Goal: Task Accomplishment & Management: Use online tool/utility

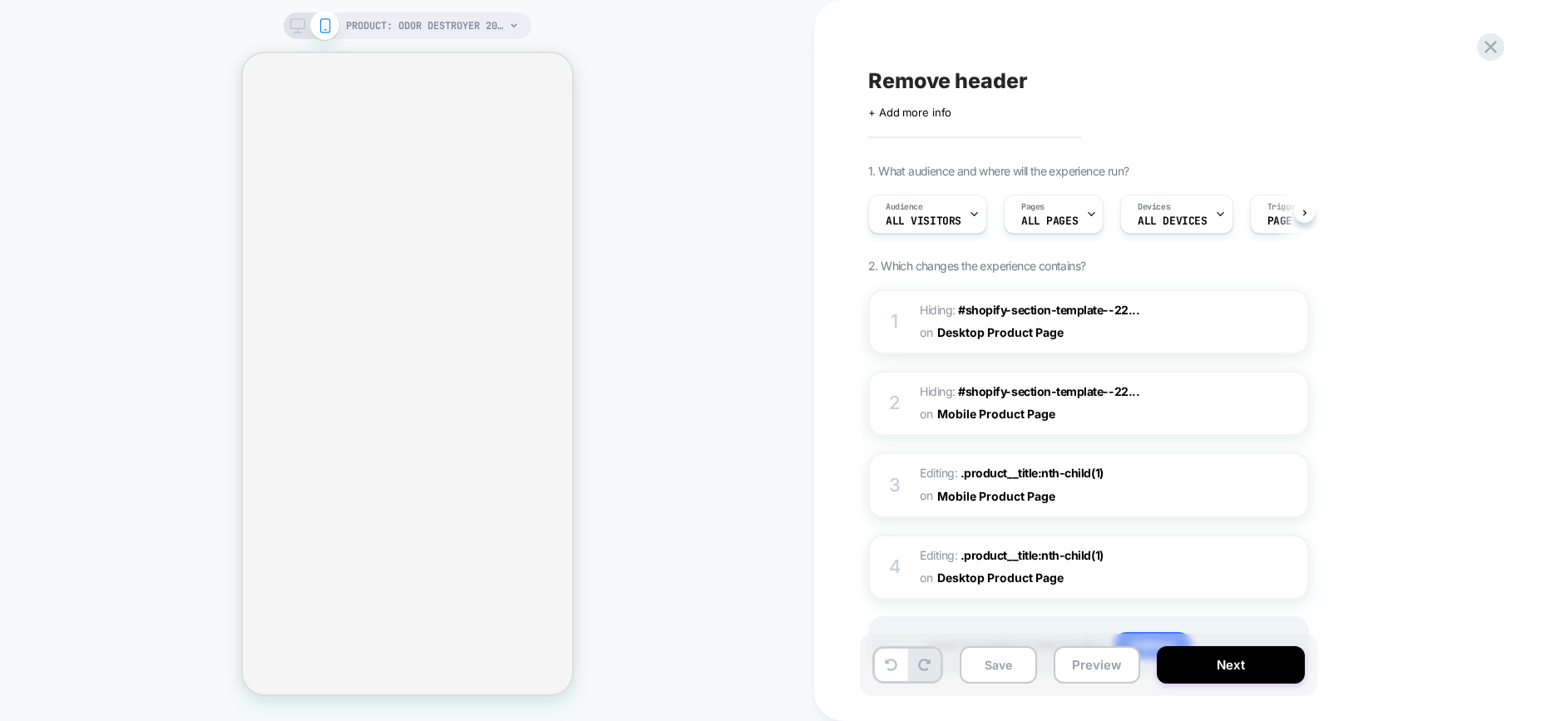
scroll to position [0, 1]
select select "**********"
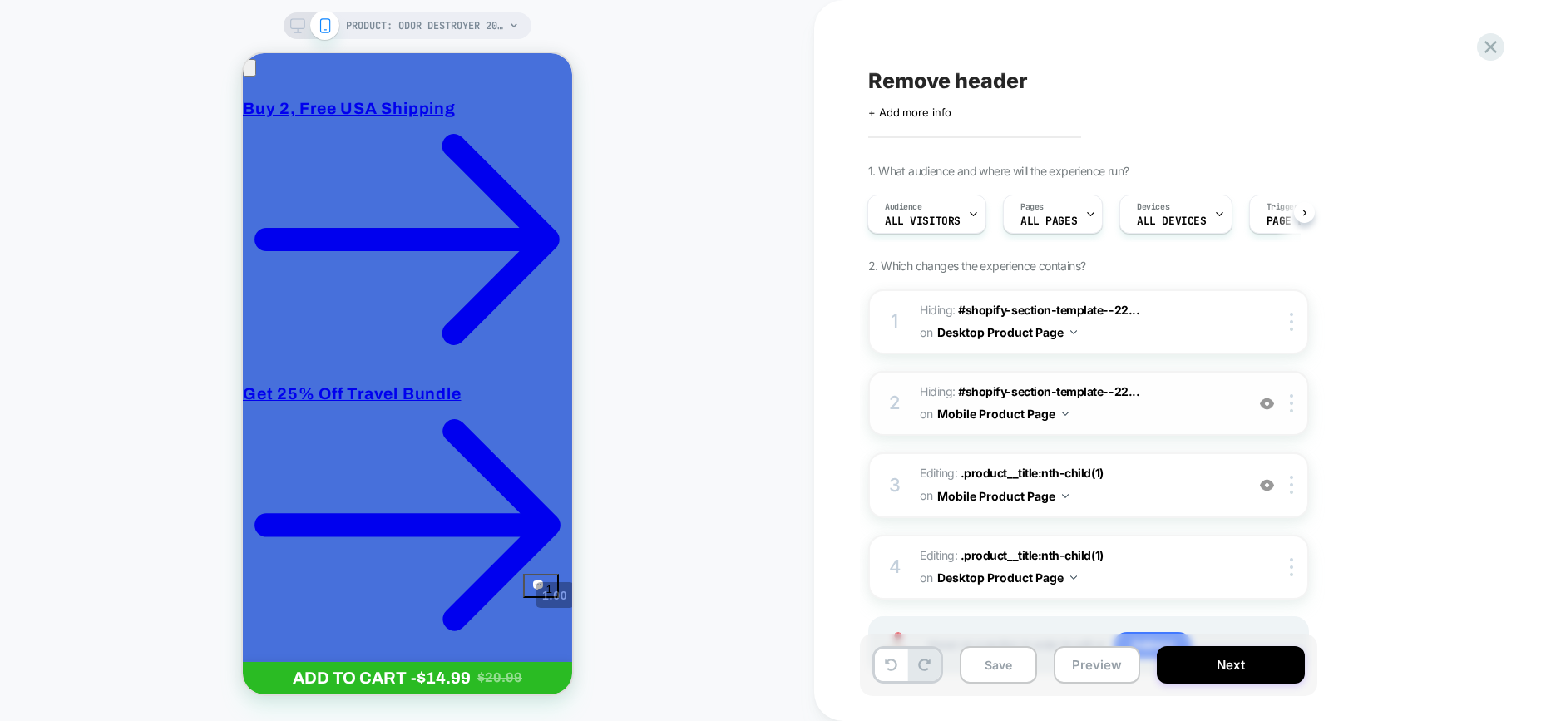
scroll to position [74, 0]
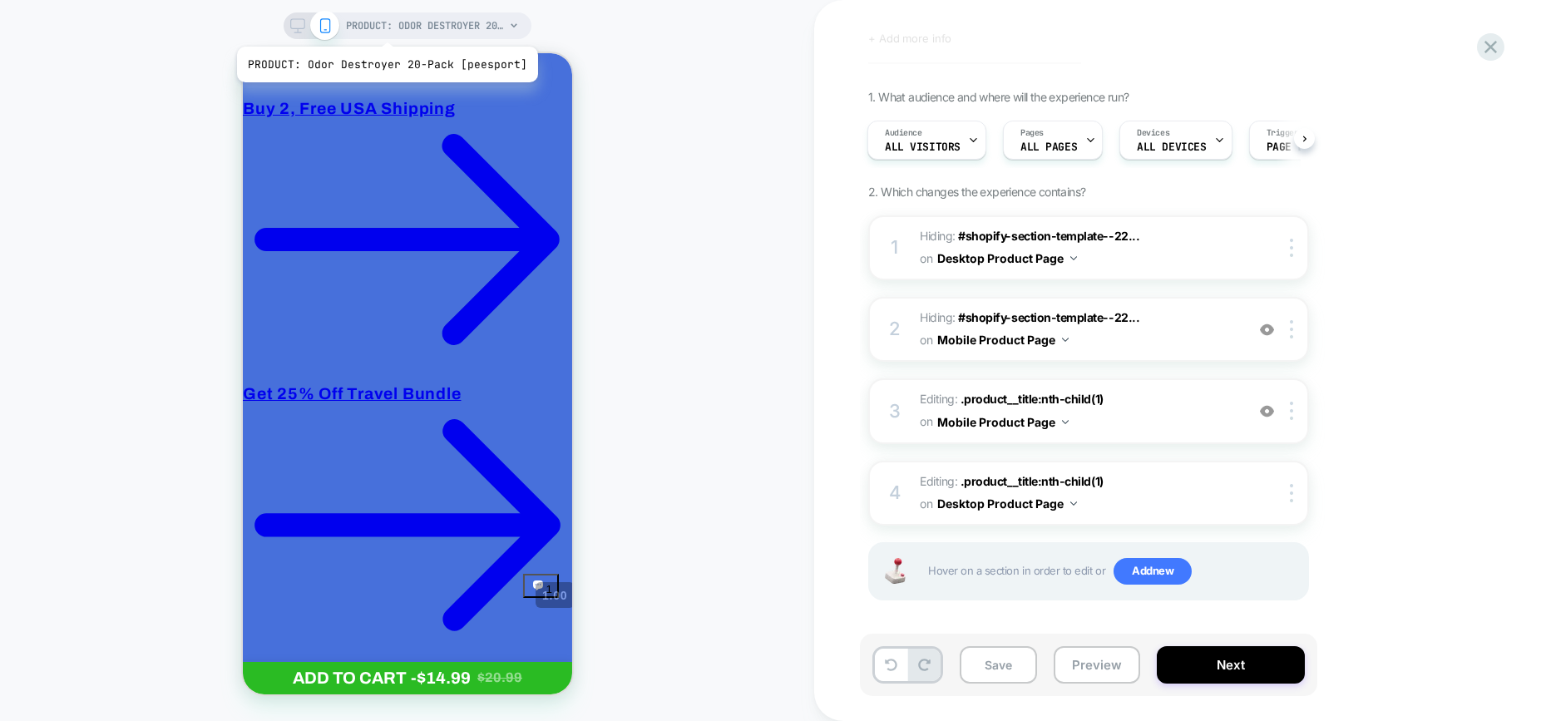
click at [384, 26] on span "PRODUCT: Odor Destroyer 20-Pack [peesport]" at bounding box center [426, 25] width 158 height 27
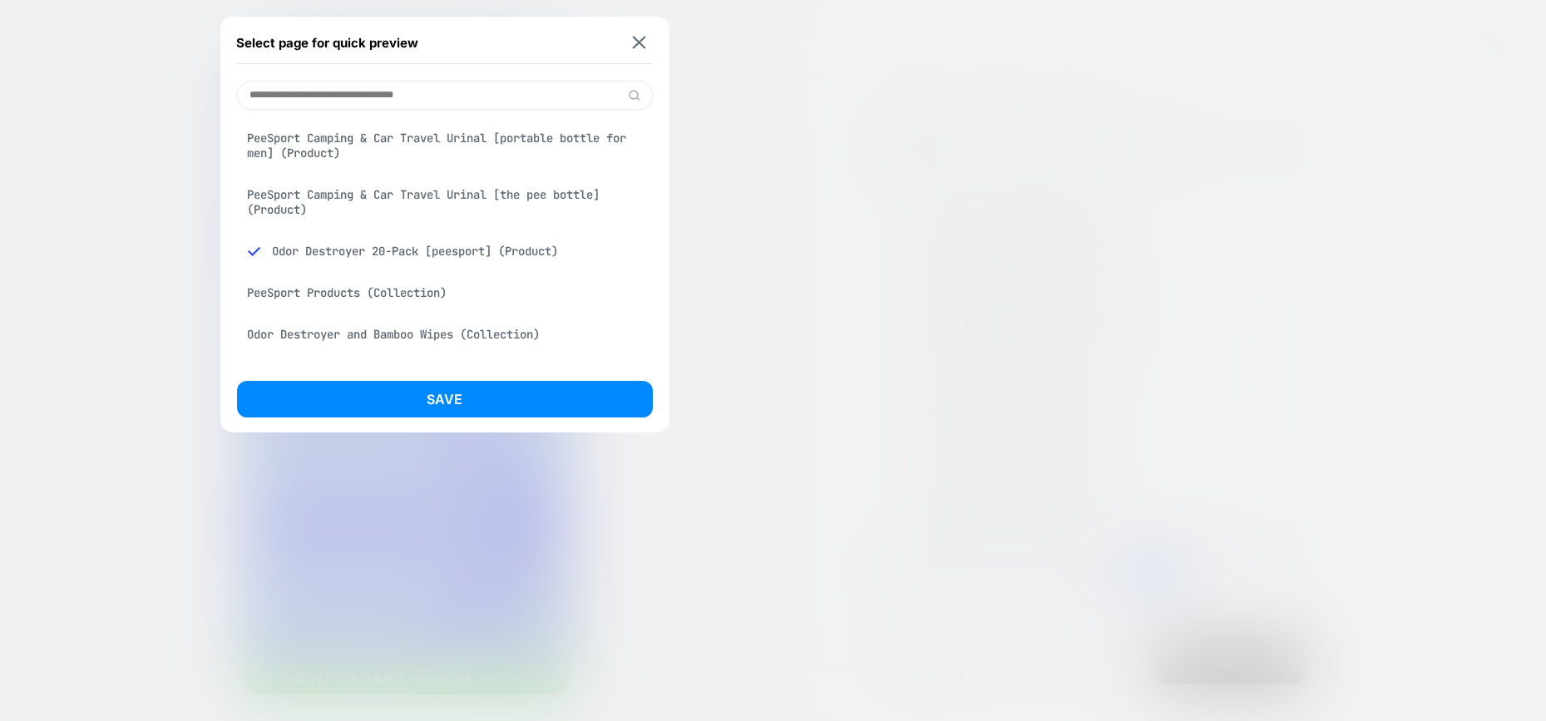
click at [449, 205] on div "PeeSport Camping & Car Travel Urinal [the pee bottle] (Product)" at bounding box center [445, 202] width 416 height 47
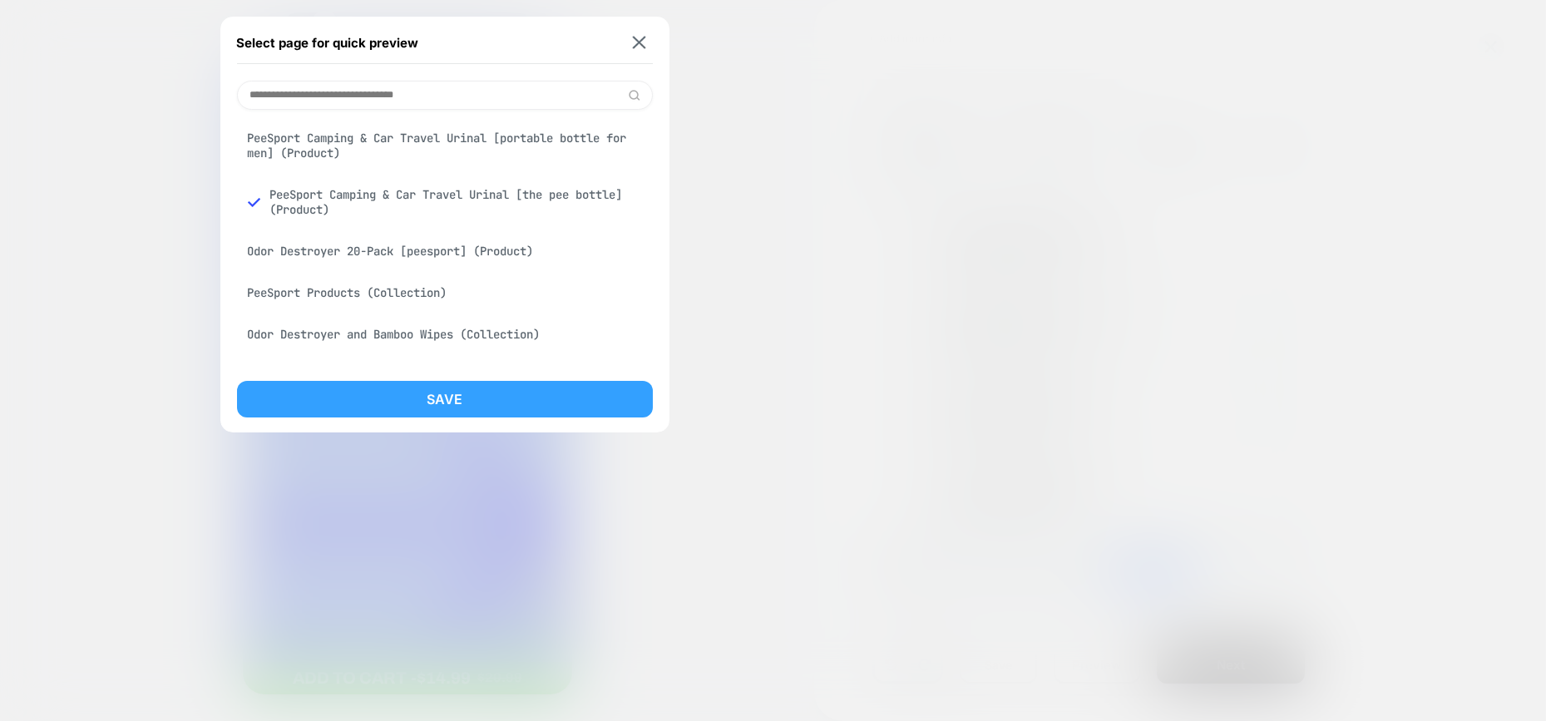
click at [480, 389] on button "Save" at bounding box center [445, 399] width 416 height 37
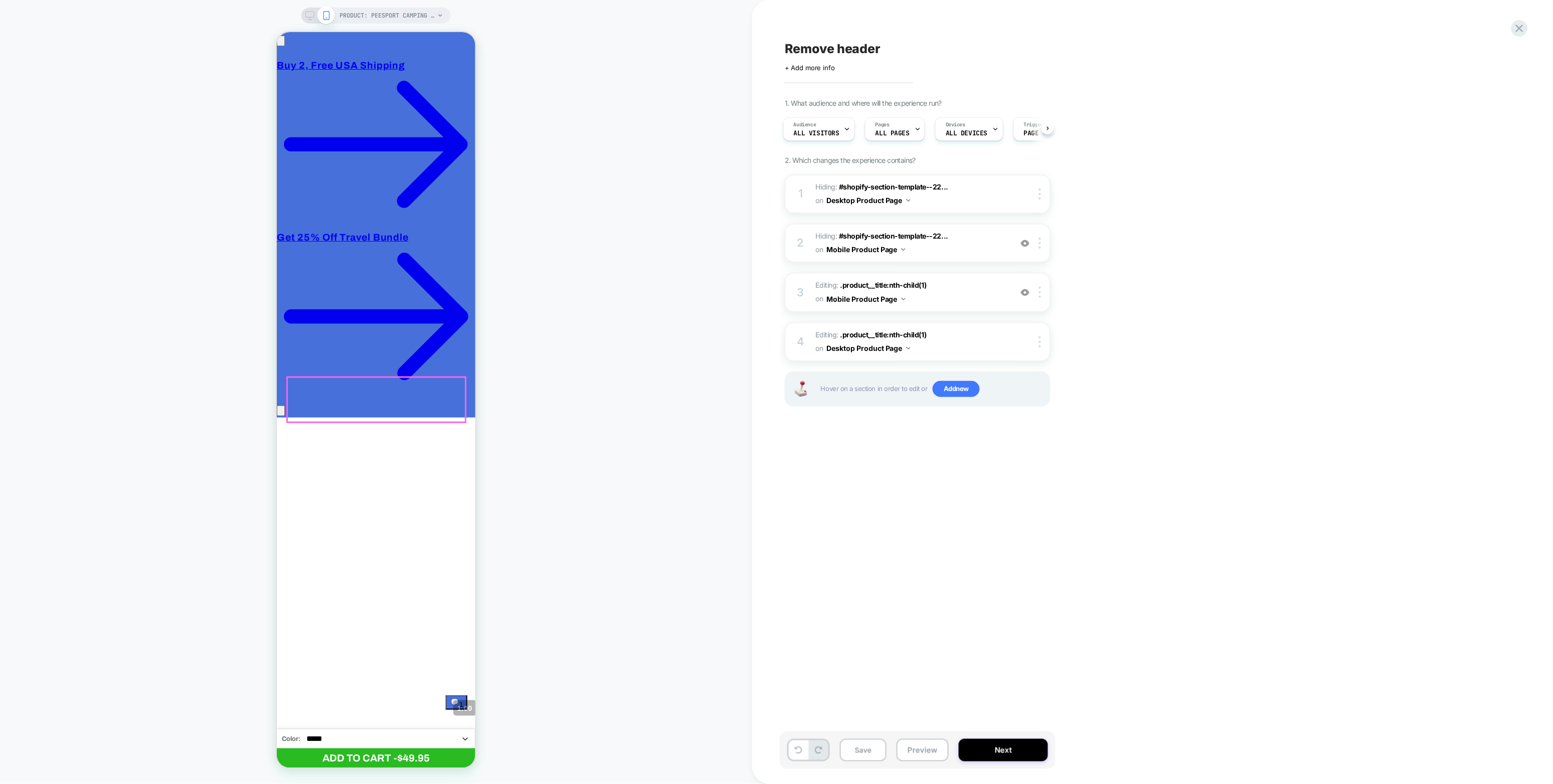
scroll to position [0, 0]
select select "**********"
click at [931, 239] on div at bounding box center [1041, 243] width 16 height 11
click at [931, 292] on div at bounding box center [1041, 292] width 16 height 11
click at [931, 292] on img at bounding box center [1039, 292] width 2 height 11
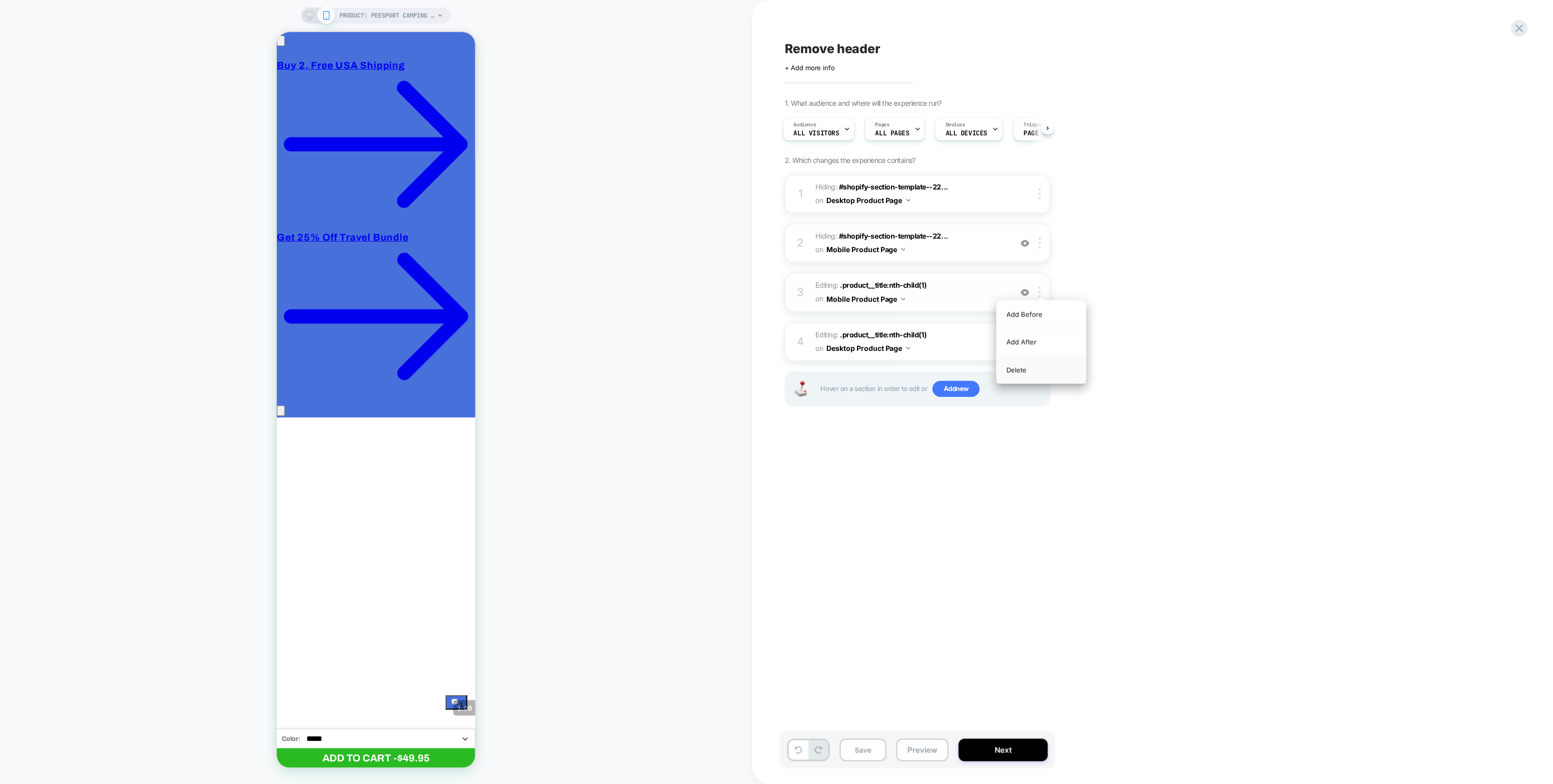
click at [931, 372] on div "Delete" at bounding box center [1042, 369] width 89 height 27
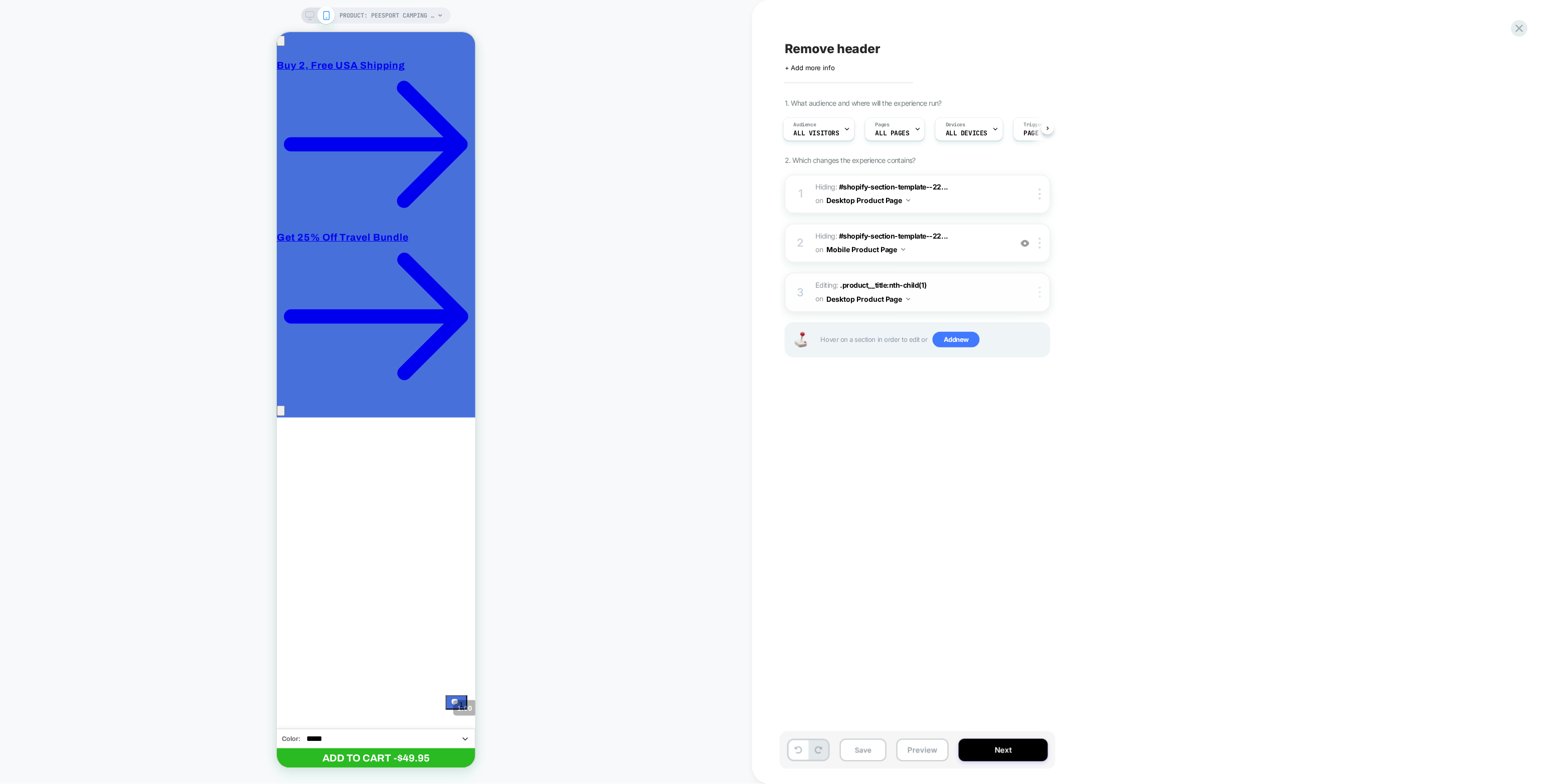
click at [931, 287] on div at bounding box center [1041, 292] width 16 height 11
click at [931, 318] on div "1 Hiding : #shopify-section-template--22... #shopify-section-template--22685603…" at bounding box center [918, 278] width 266 height 208
click at [931, 291] on img at bounding box center [1039, 292] width 2 height 11
click at [931, 311] on div "Delete" at bounding box center [1042, 314] width 89 height 27
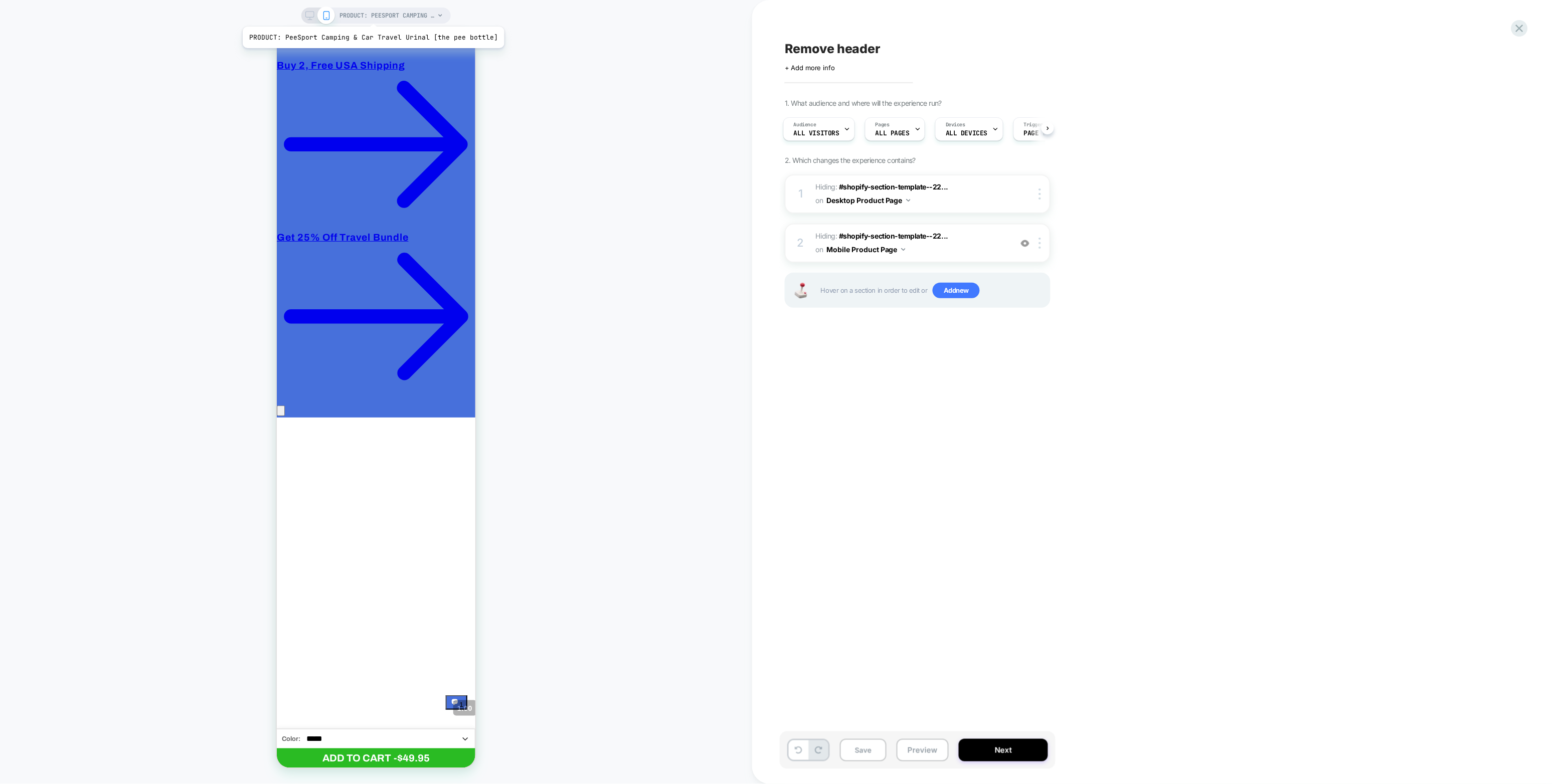
click at [371, 14] on span "PRODUCT: PeeSport Camping & Car Travel Urinal [the pee bottle]" at bounding box center [387, 15] width 95 height 16
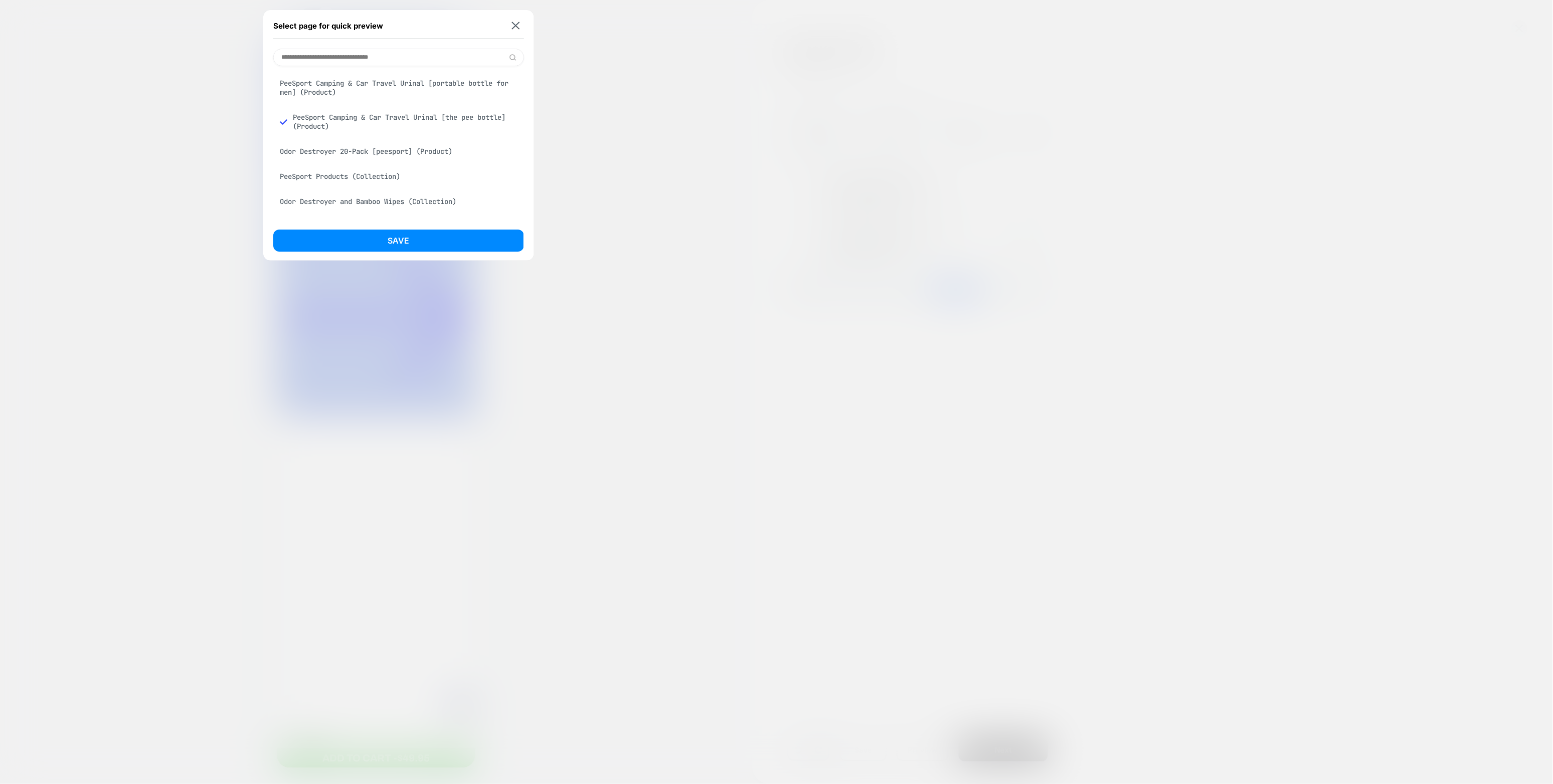
click at [389, 80] on div "PeeSport Camping & Car Travel Urinal [portable bottle for men] (Product)" at bounding box center [398, 87] width 251 height 28
click at [408, 257] on div "Select page for quick preview PeeSport Camping & Car Travel Urinal [portable bo…" at bounding box center [398, 136] width 271 height 251
click at [408, 246] on button "Save" at bounding box center [398, 240] width 251 height 22
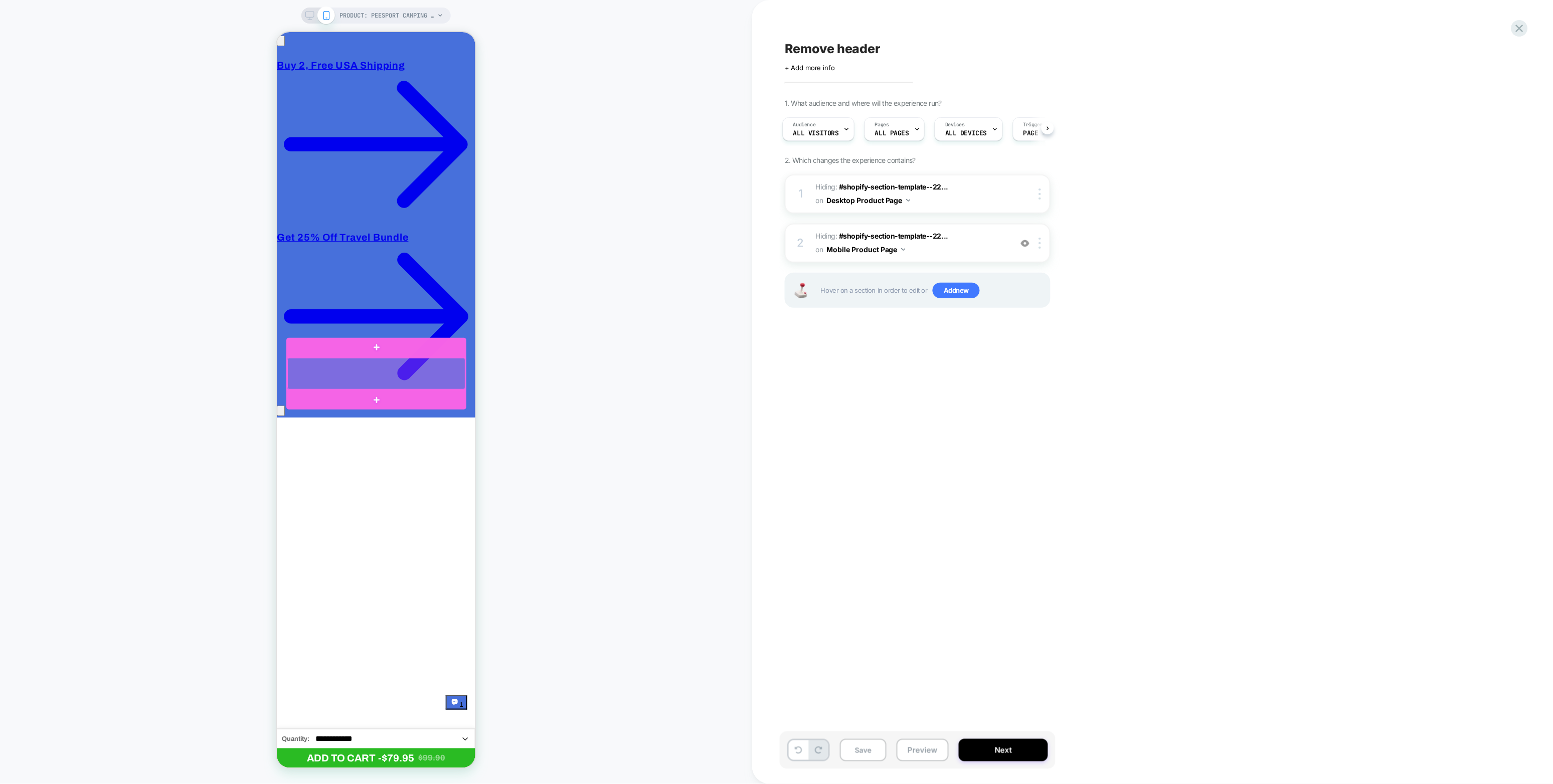
click at [363, 367] on div at bounding box center [376, 373] width 178 height 32
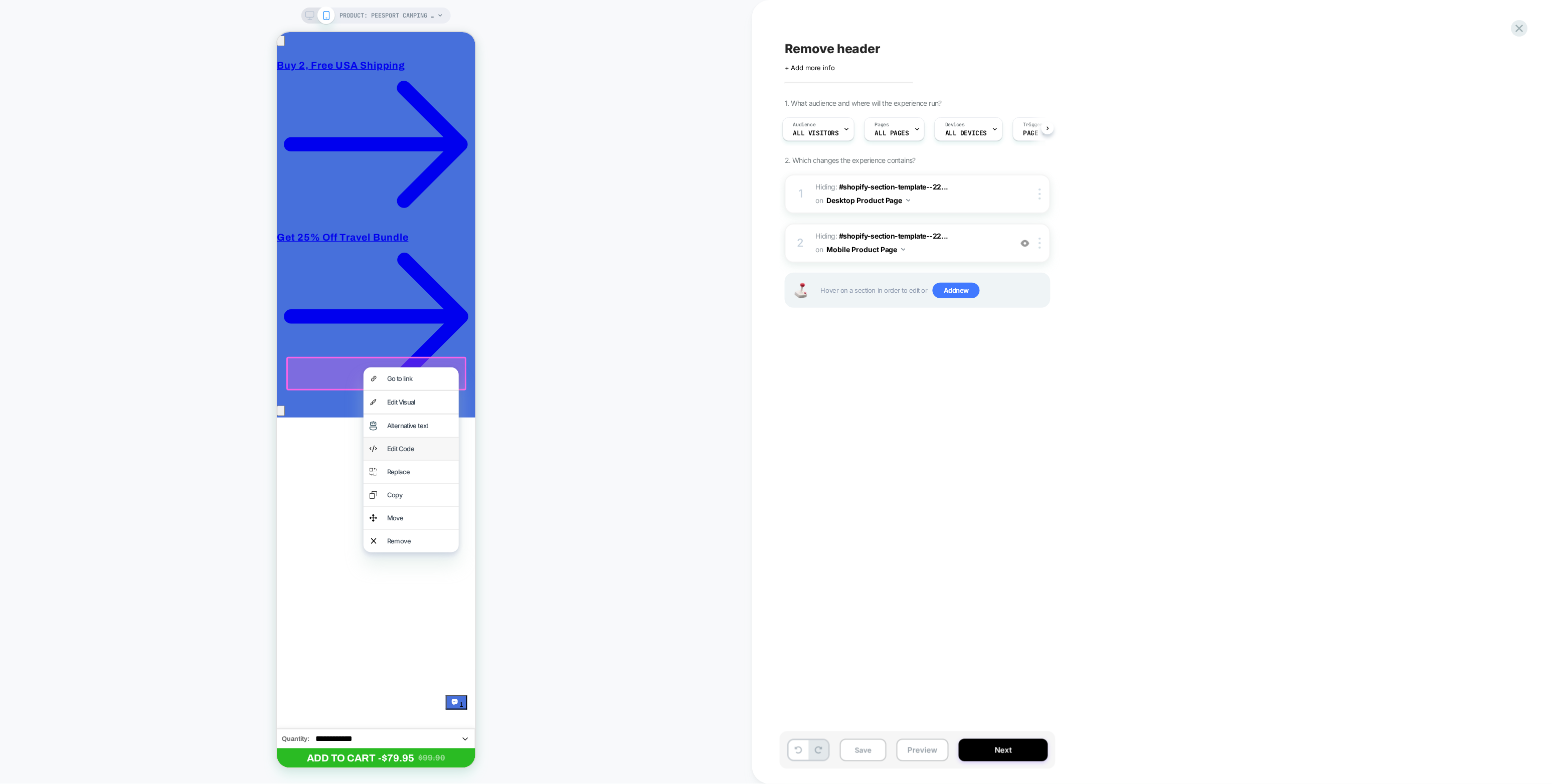
click at [401, 434] on div "Edit Code" at bounding box center [411, 448] width 95 height 22
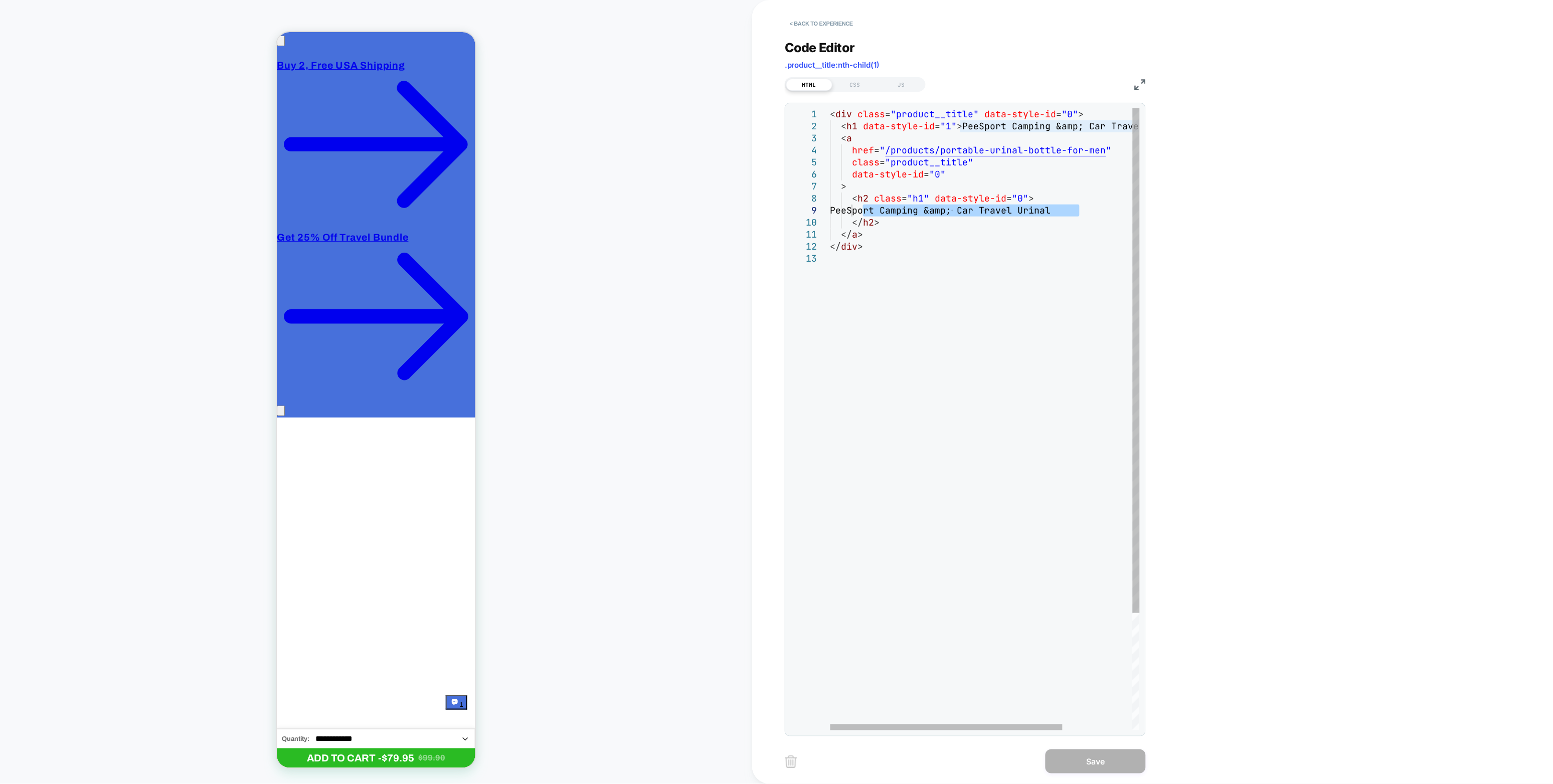
drag, startPoint x: 863, startPoint y: 210, endPoint x: 1079, endPoint y: 213, distance: 216.0
click at [931, 213] on div "< div class = "product__title" data-style-id = "0" > < h1 data-style-id = "1" >…" at bounding box center [1031, 492] width 402 height 767
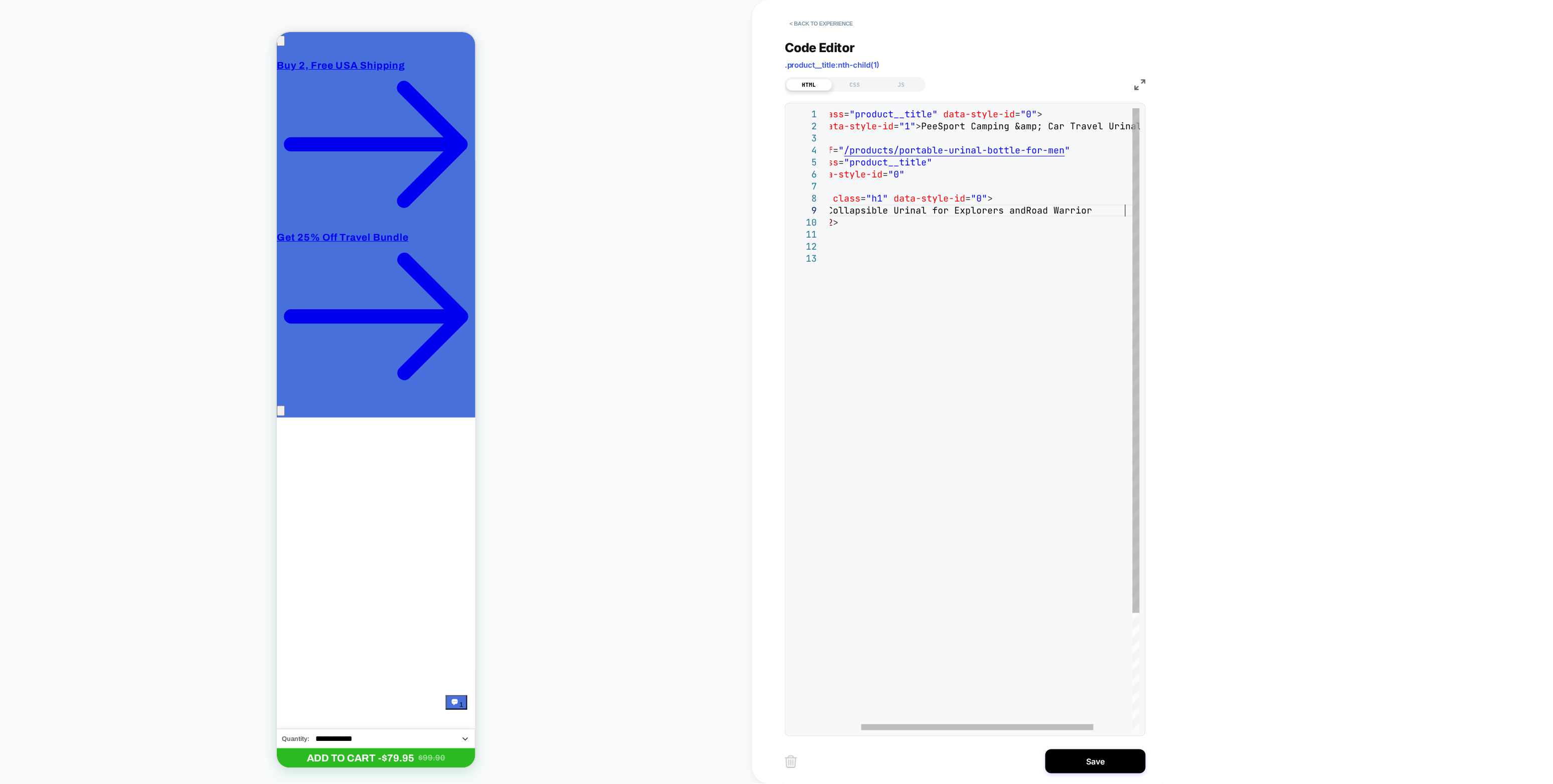
scroll to position [96, 340]
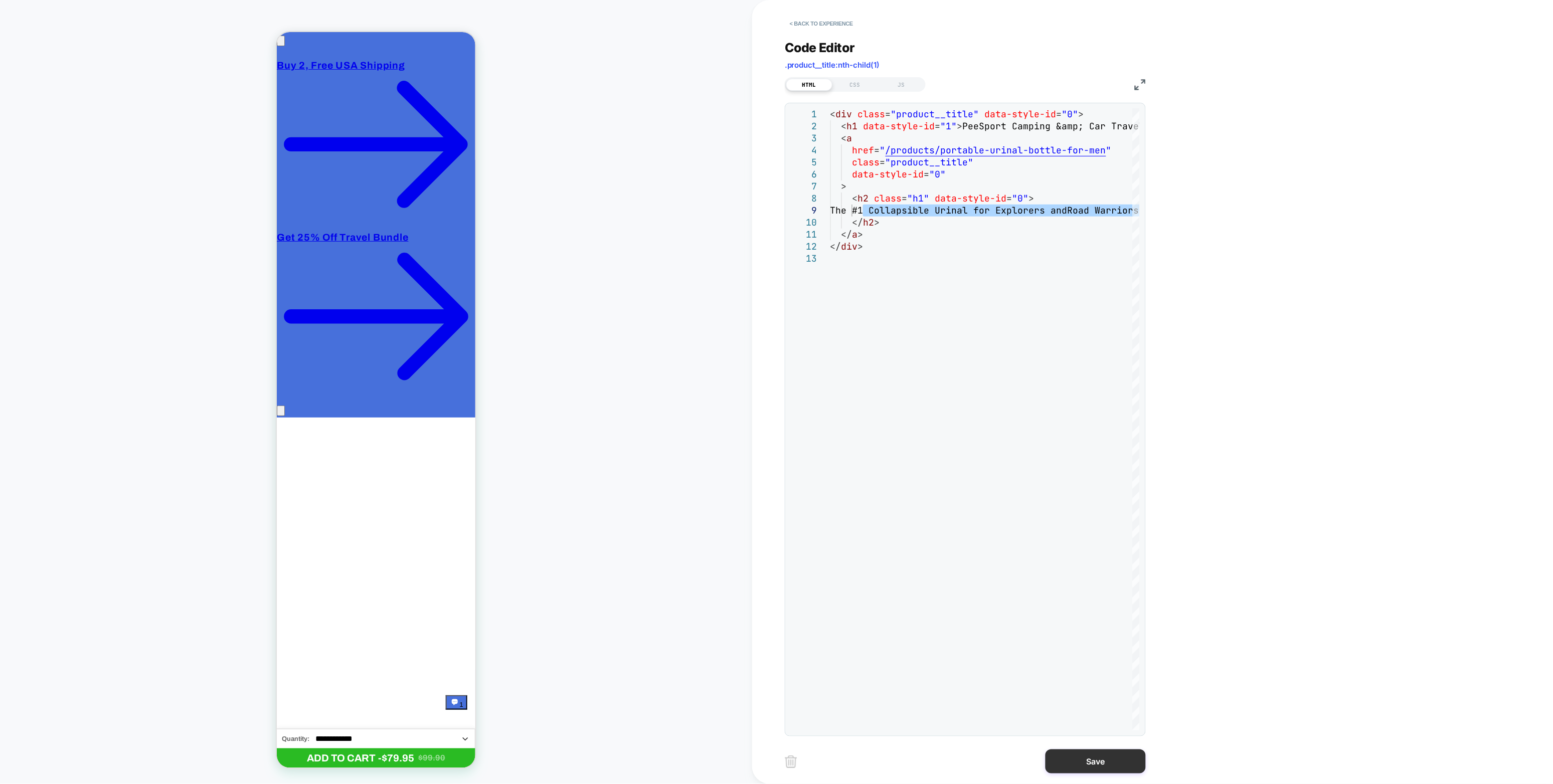
type textarea "**********"
click at [931, 434] on button "Save" at bounding box center [1095, 762] width 100 height 24
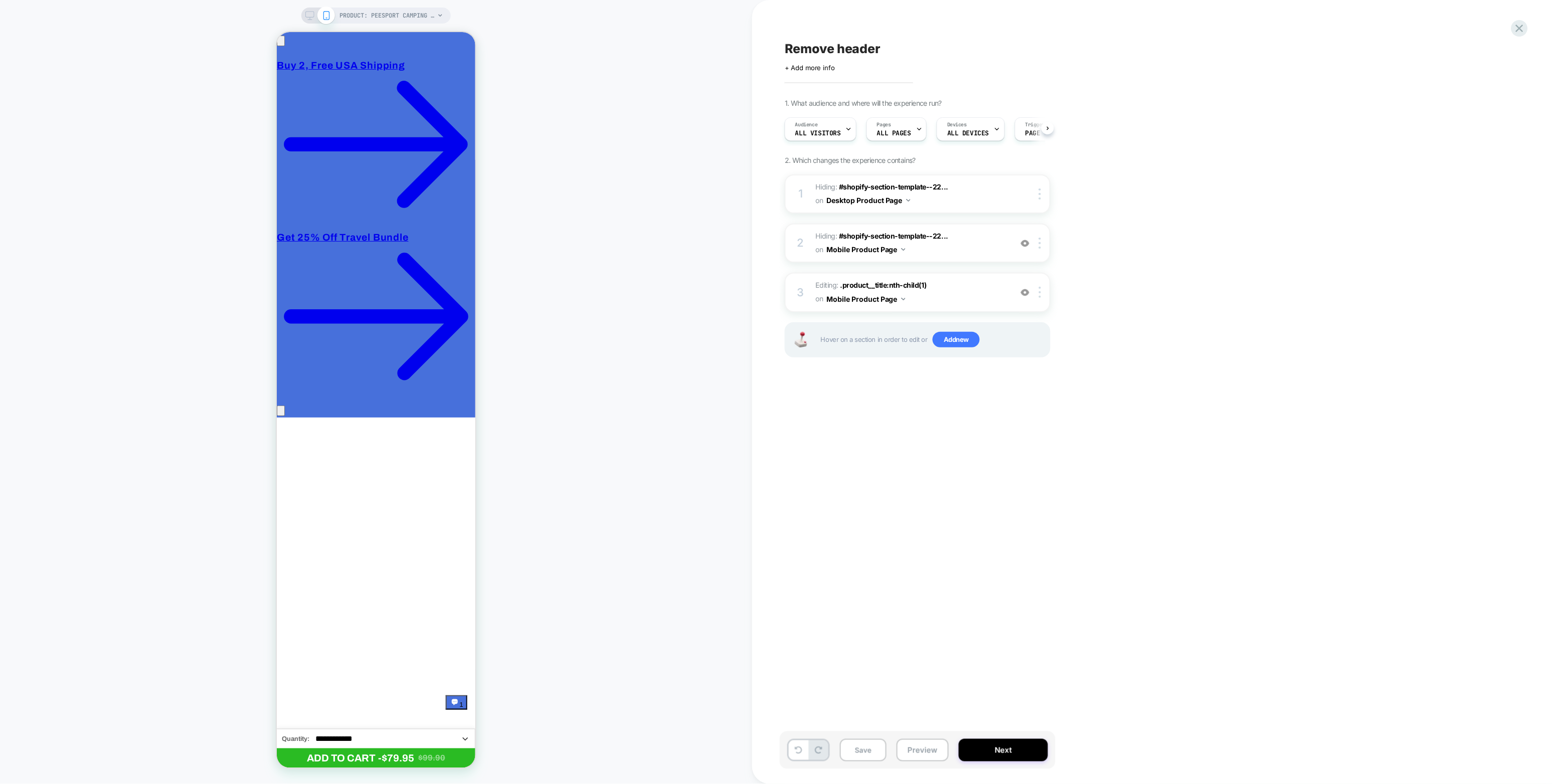
scroll to position [0, 1]
click at [912, 281] on span ".product__title:nth-child(1)" at bounding box center [883, 285] width 86 height 8
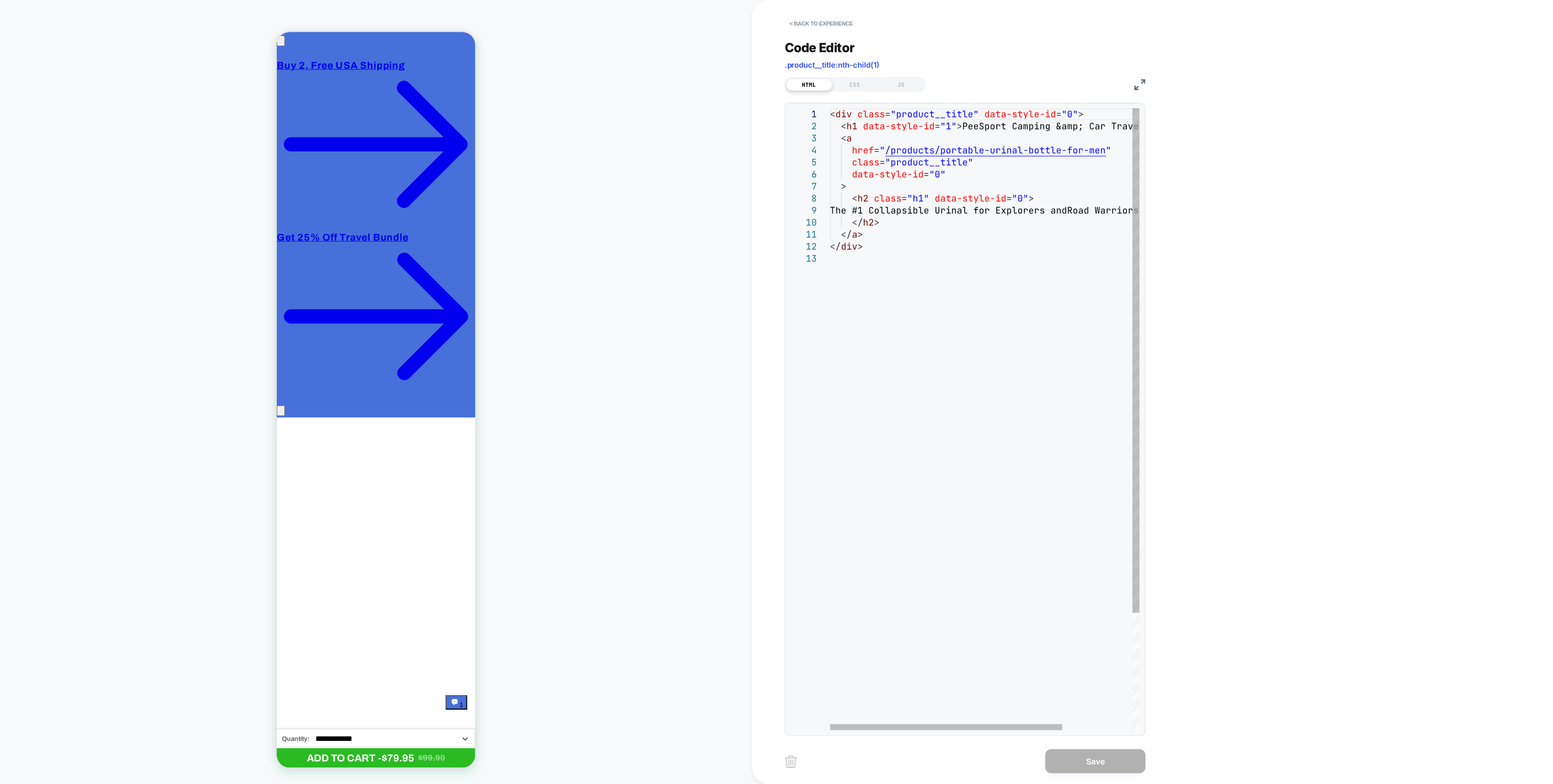
click at [931, 210] on div "< div class = "product__title" data-style-id = "0" > < h1 data-style-id = "1" >…" at bounding box center [1031, 492] width 402 height 767
drag, startPoint x: 1085, startPoint y: 121, endPoint x: 939, endPoint y: 131, distance: 146.3
click at [931, 131] on div "< div class = "product__title" data-style-id = "0" > < h1 data-style-id = "1" >…" at bounding box center [1010, 492] width 402 height 767
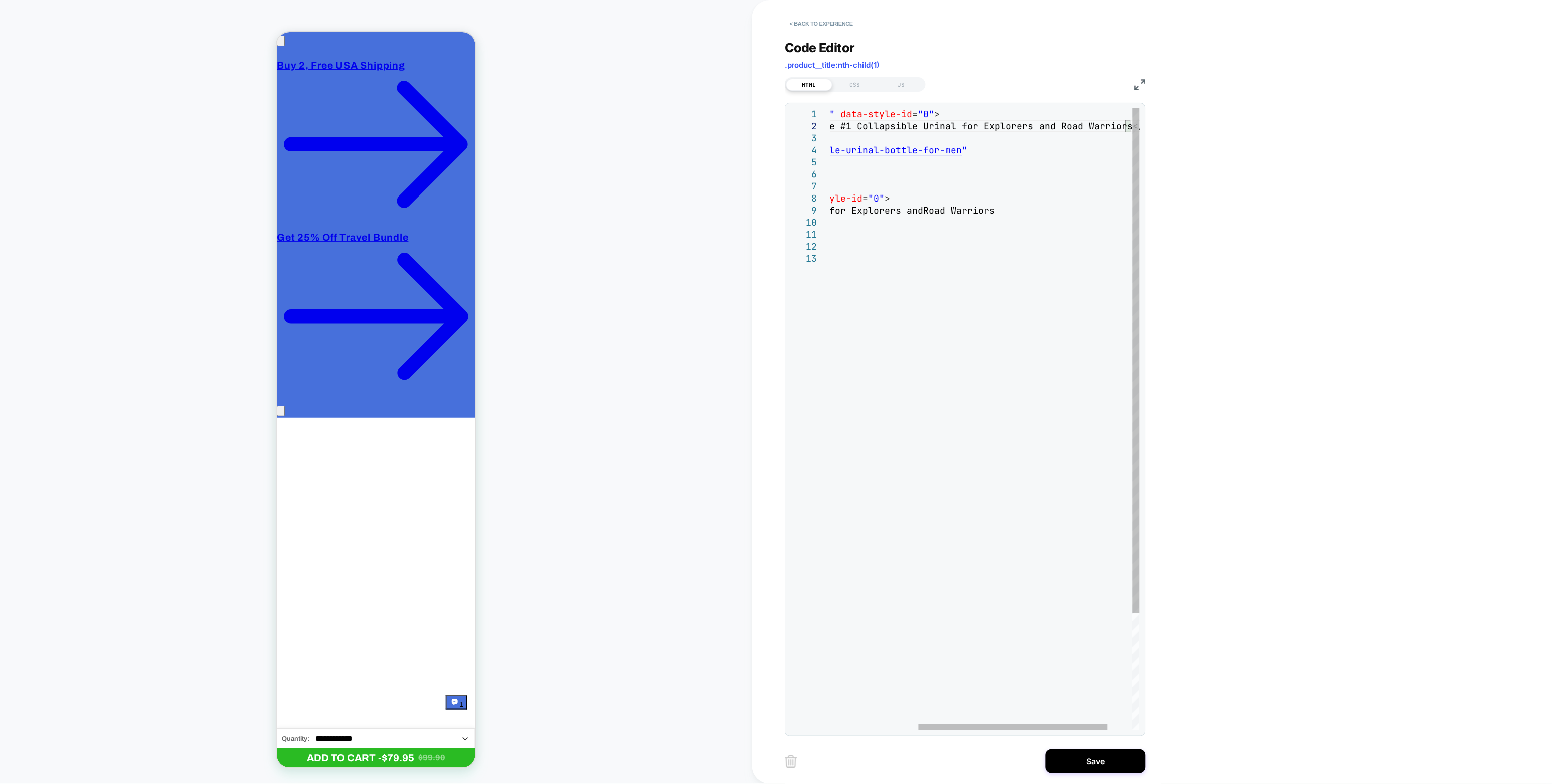
click at [931, 130] on div "< div class = "product__title" data-style-id = "0" > < h1 data-style-id = "1" >…" at bounding box center [934, 492] width 494 height 767
type textarea "**********"
click at [931, 434] on button "Save" at bounding box center [1095, 762] width 100 height 24
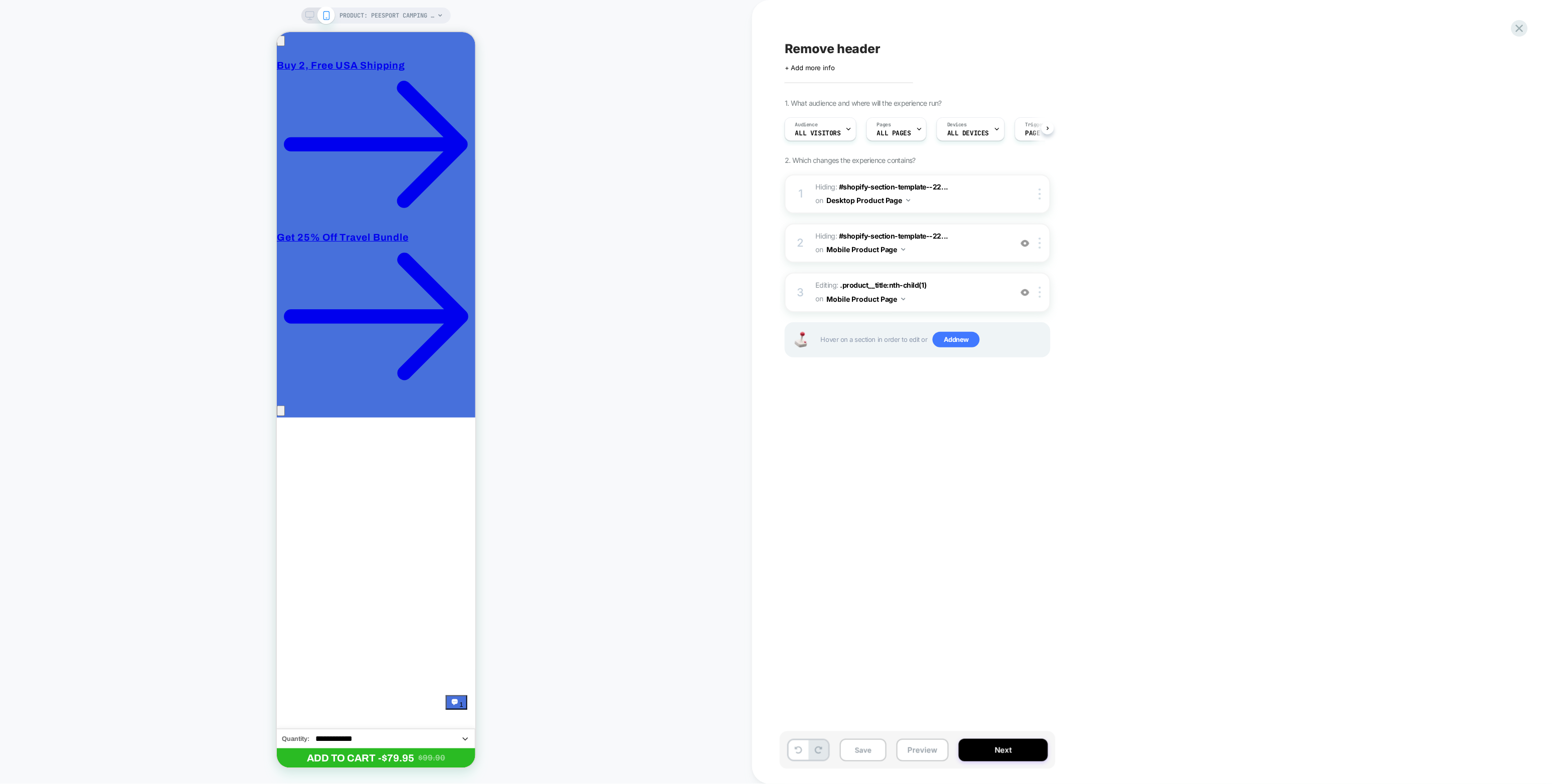
scroll to position [0, 1]
click at [931, 196] on img at bounding box center [1039, 194] width 2 height 11
click at [931, 277] on div "Copy to Mobile" at bounding box center [1042, 274] width 89 height 28
click at [931, 293] on div at bounding box center [1041, 292] width 16 height 11
click at [931, 248] on div "1. What audience and where will the experience run? Audience All Visitors Pages…" at bounding box center [968, 240] width 366 height 284
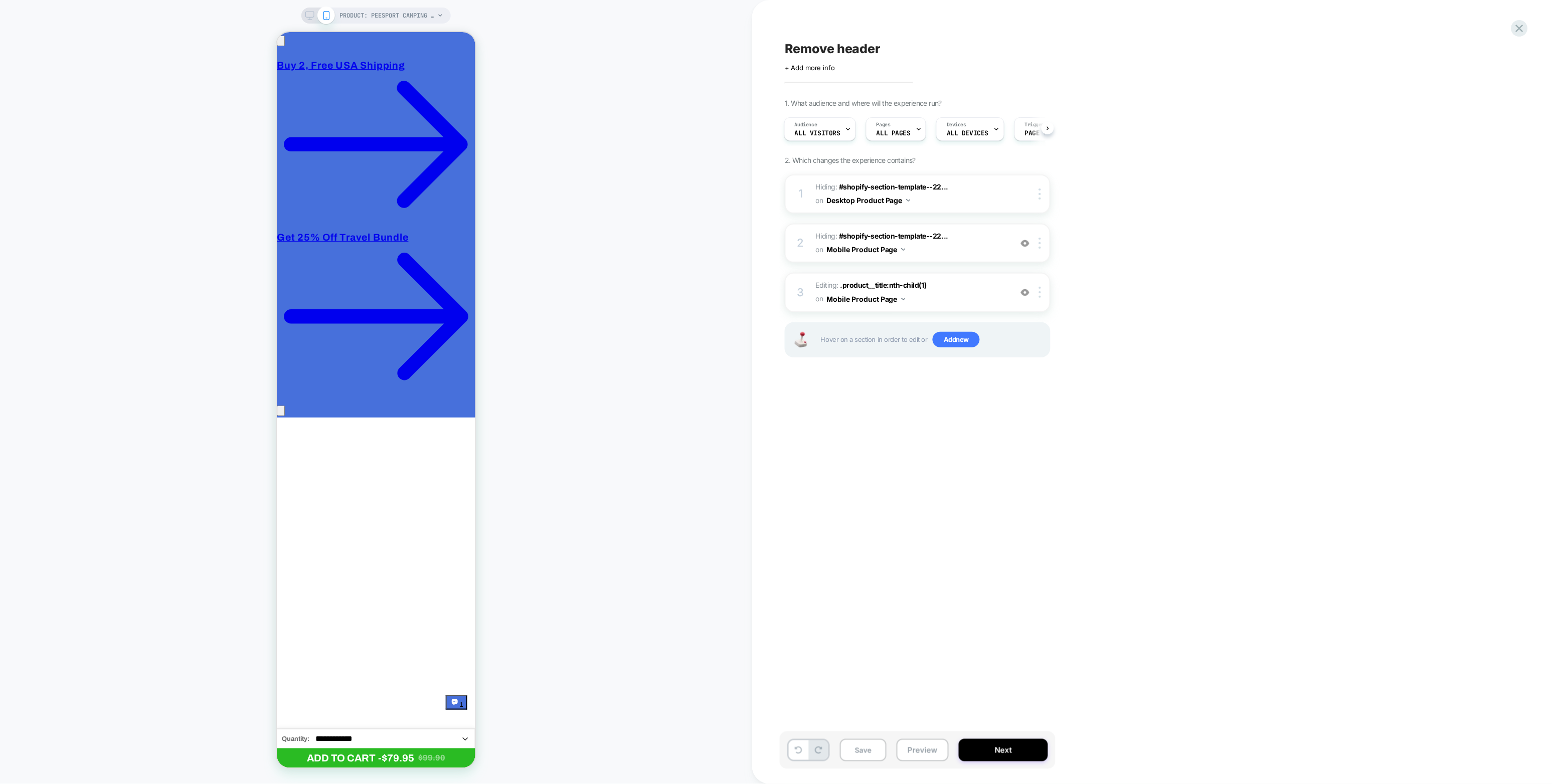
click at [304, 14] on div "PRODUCT: PeeSport Camping & Car Travel Urinal [portable bottle for men]" at bounding box center [376, 15] width 150 height 16
click at [307, 11] on icon at bounding box center [310, 15] width 9 height 9
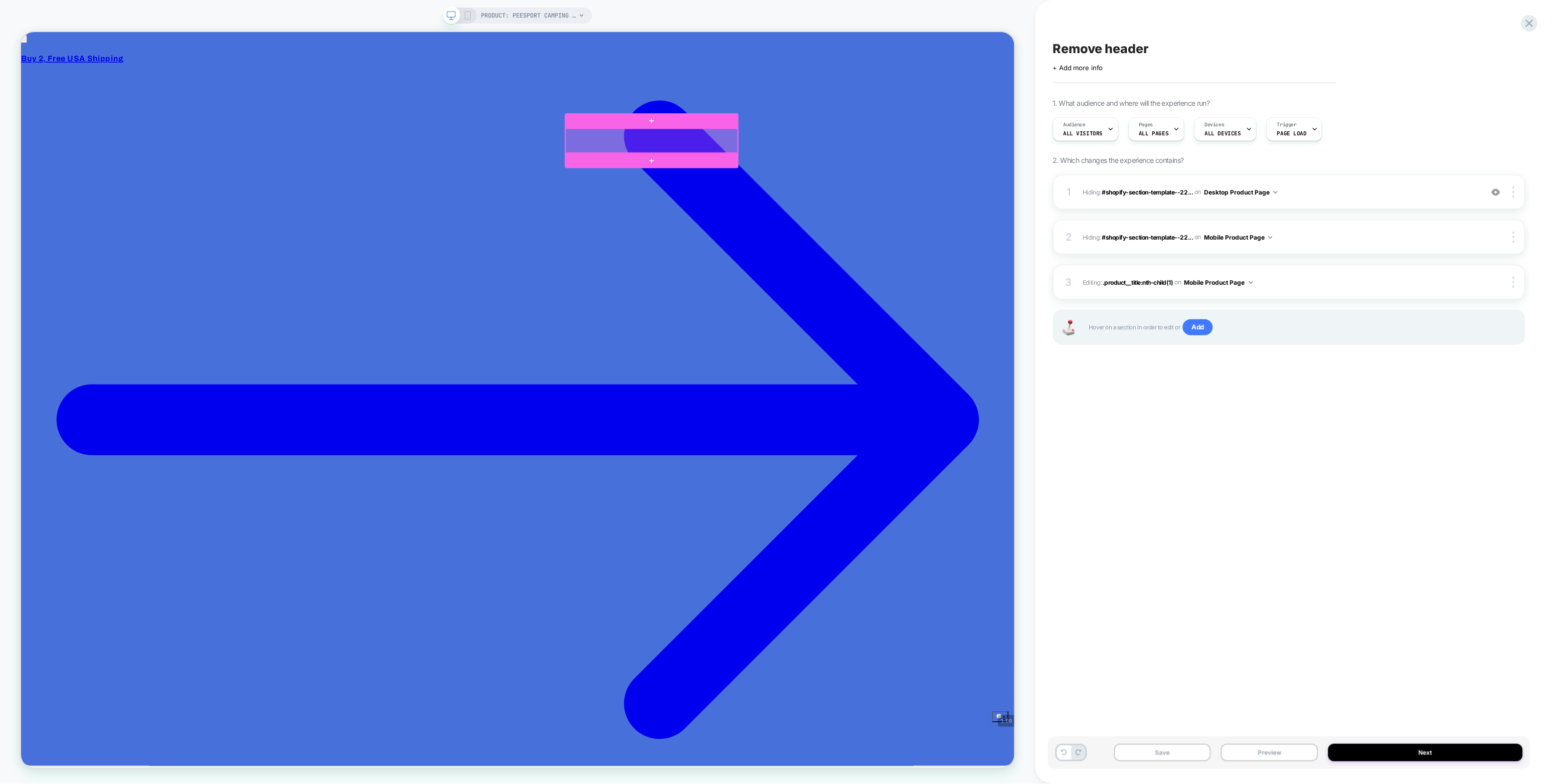
click at [819, 174] on div at bounding box center [862, 176] width 230 height 32
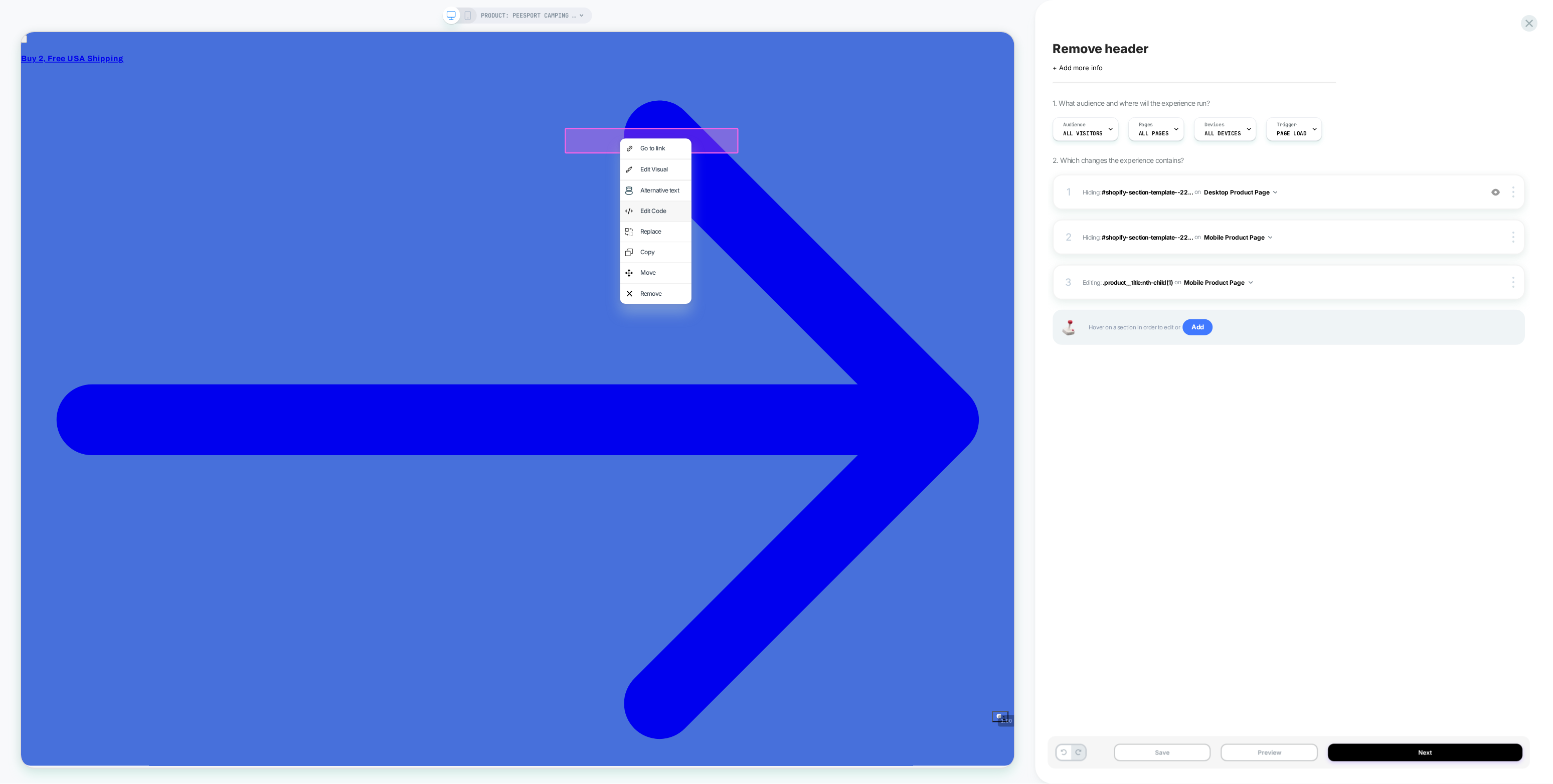
click at [856, 263] on div "Edit Code" at bounding box center [867, 271] width 95 height 27
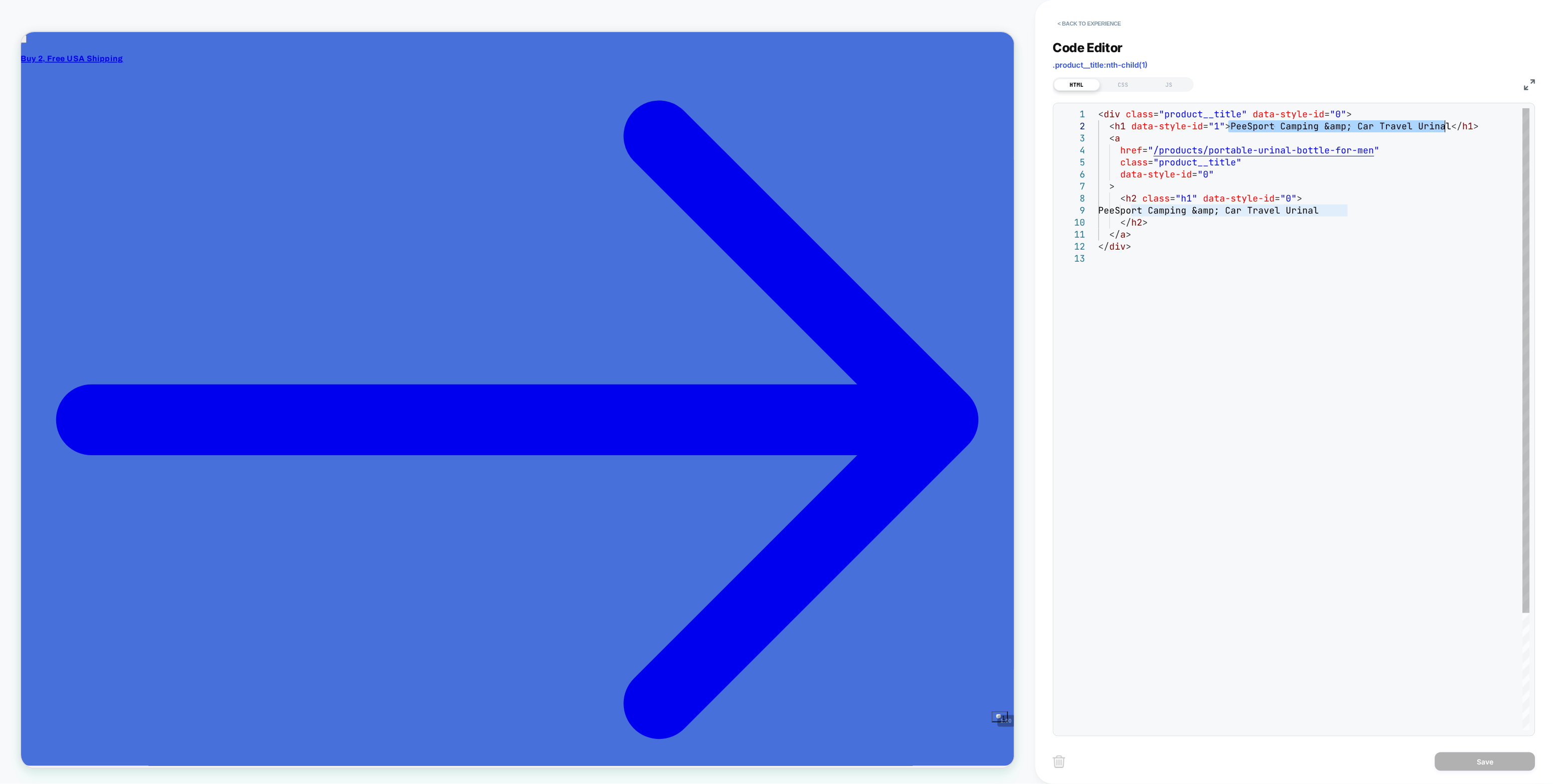
drag, startPoint x: 1230, startPoint y: 130, endPoint x: 1447, endPoint y: 130, distance: 217.0
click at [931, 130] on div "< div class = "product__title" data-style-id = "0" > < h1 data-style-id = "1" >…" at bounding box center [1314, 492] width 431 height 767
type textarea "**********"
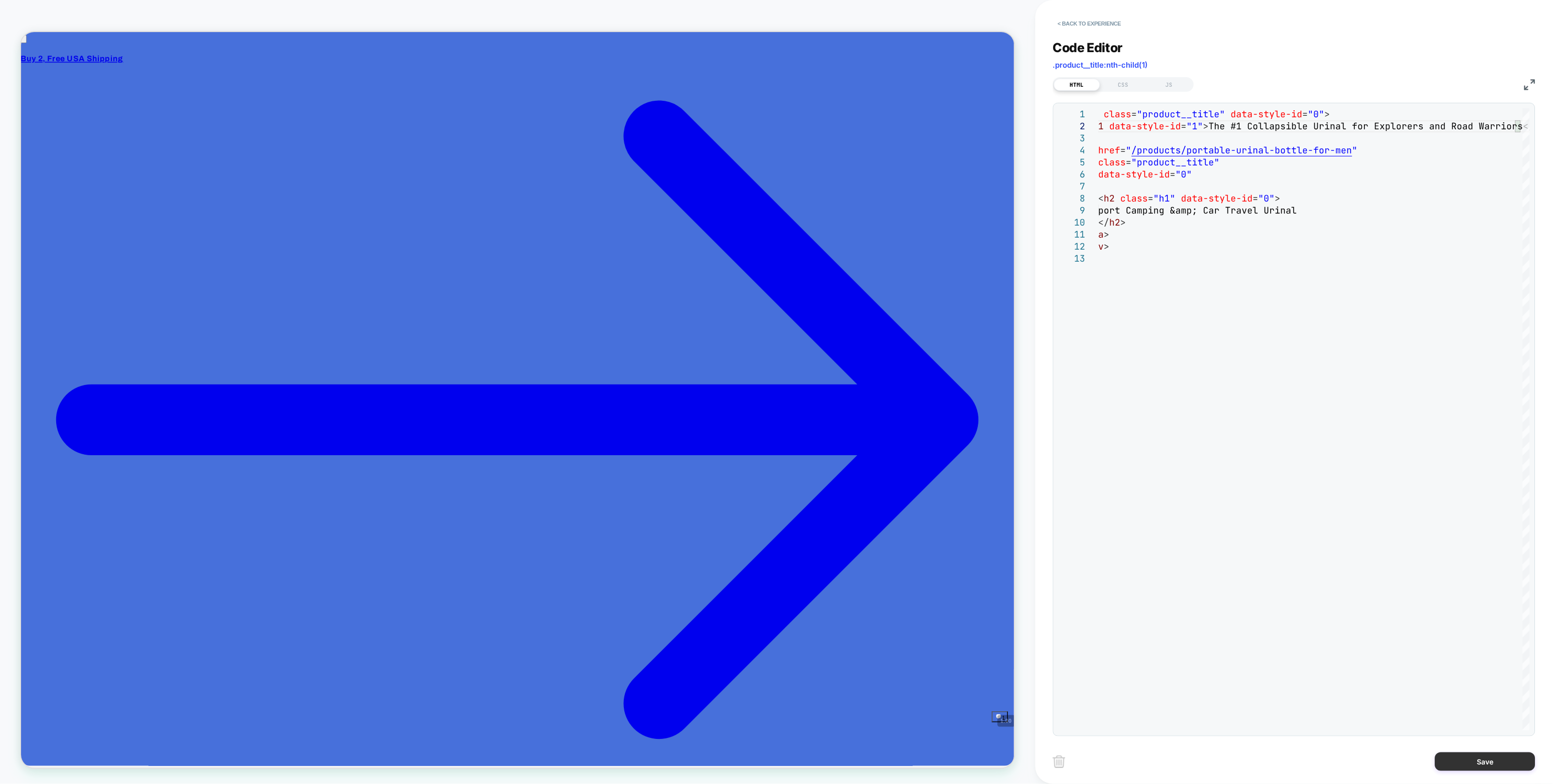
click at [931, 434] on button "Save" at bounding box center [1485, 761] width 100 height 19
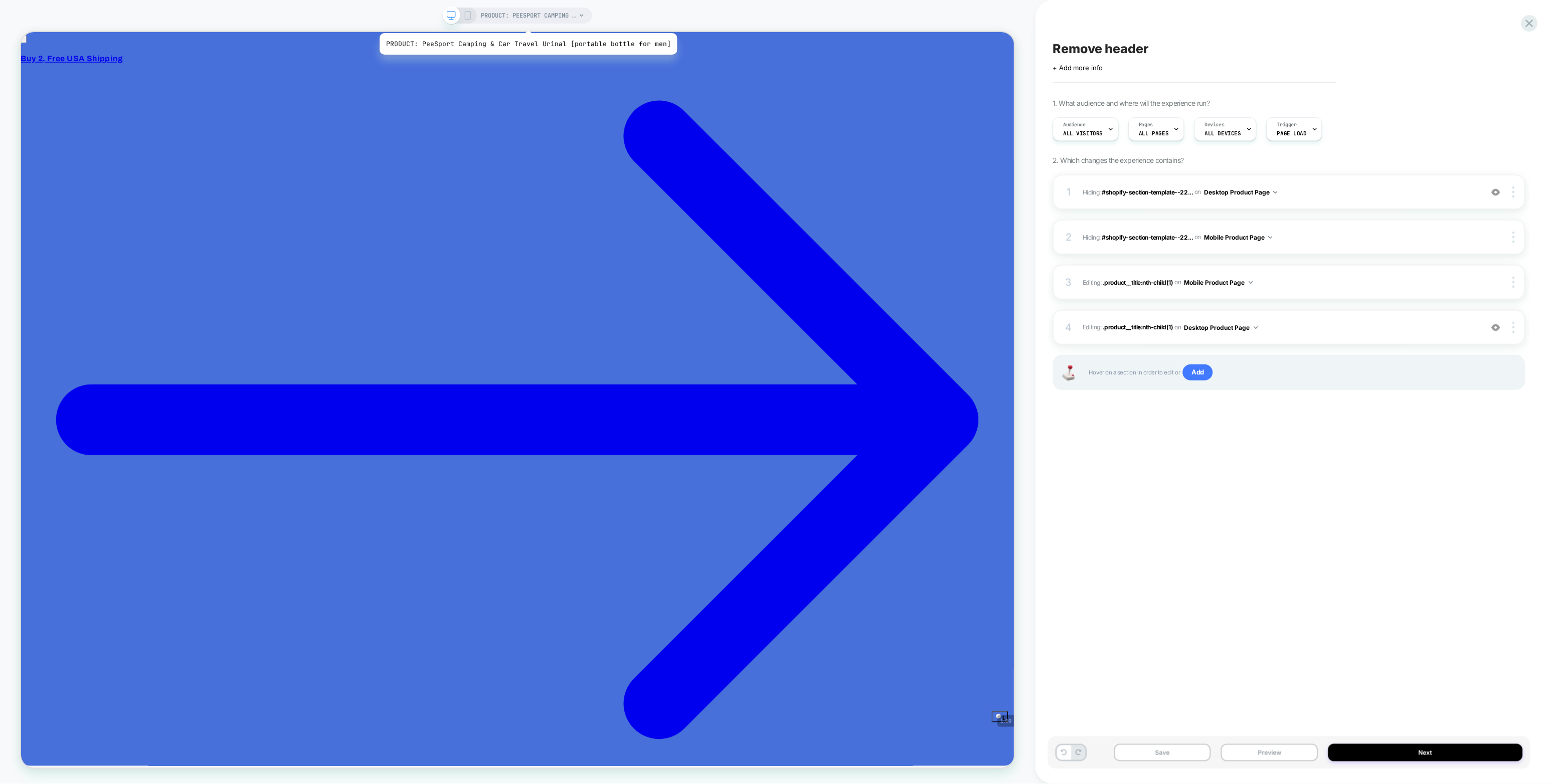
click at [523, 17] on span "PRODUCT: PeeSport Camping & Car Travel Urinal [portable bottle for men]" at bounding box center [529, 15] width 95 height 16
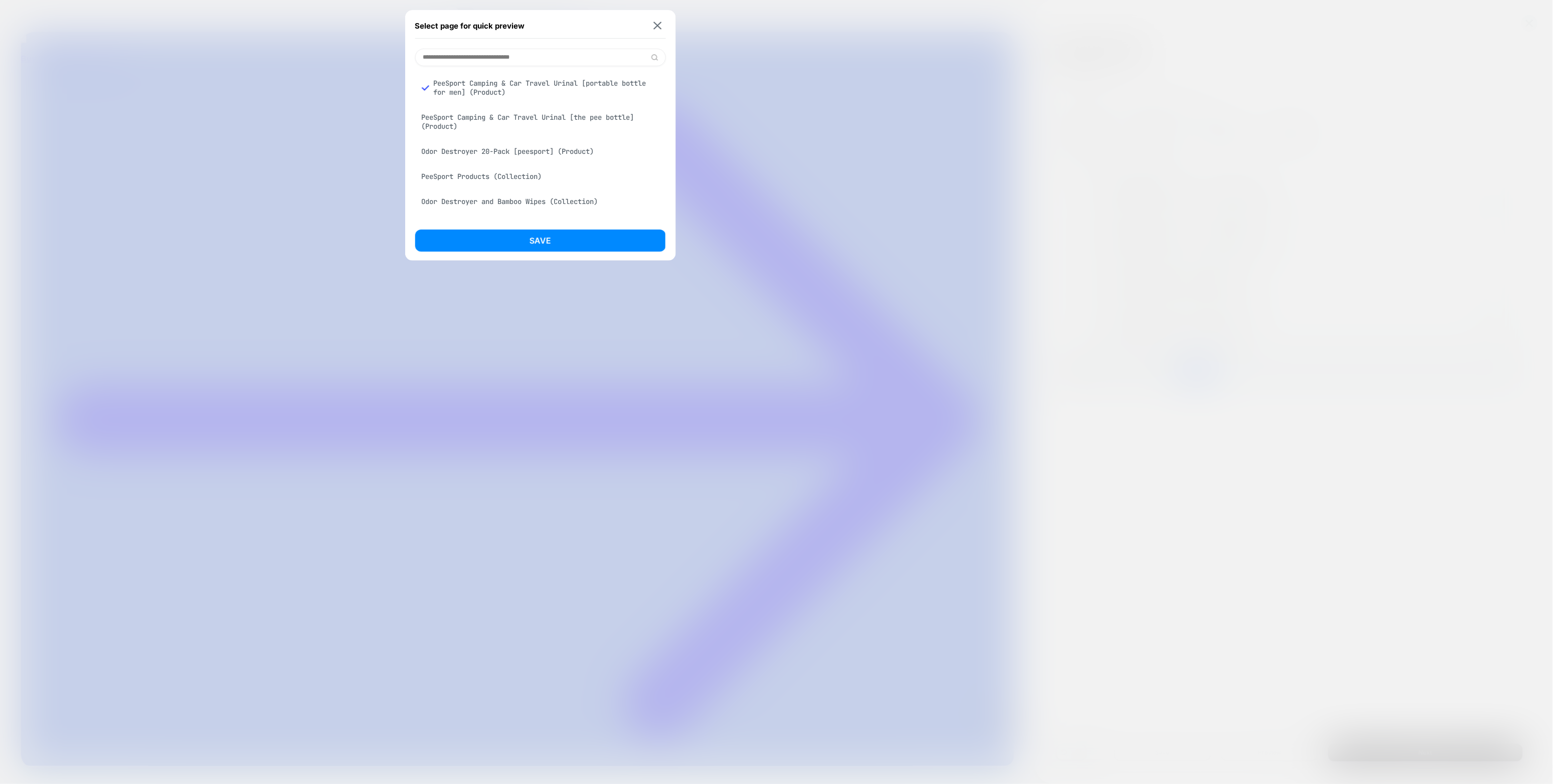
click at [520, 111] on div "PeeSport Camping & Car Travel Urinal [the pee bottle] (Product)" at bounding box center [541, 122] width 251 height 28
click at [549, 239] on button "Save" at bounding box center [541, 240] width 251 height 22
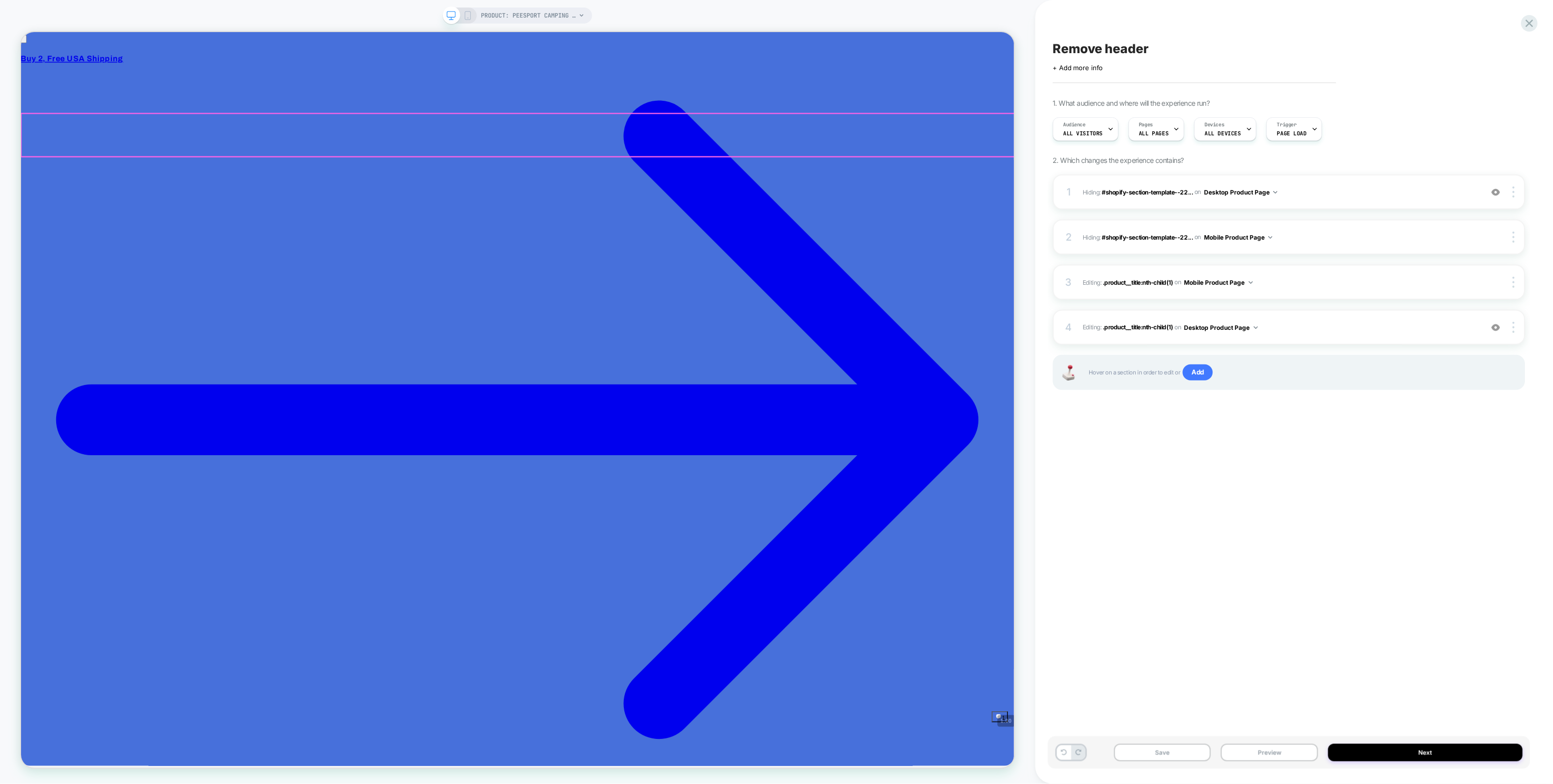
select select "**********"
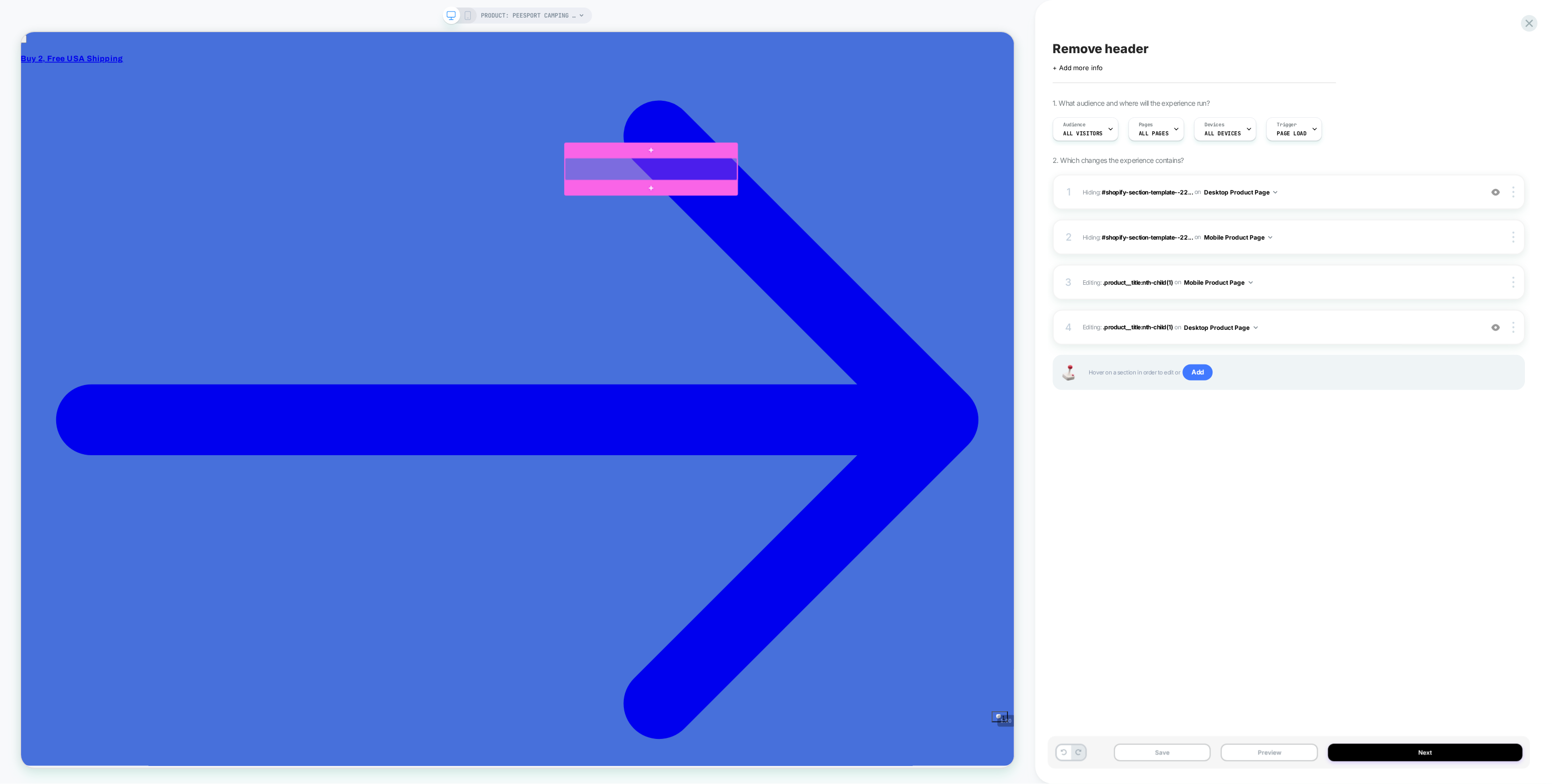
click at [881, 210] on div at bounding box center [861, 214] width 230 height 29
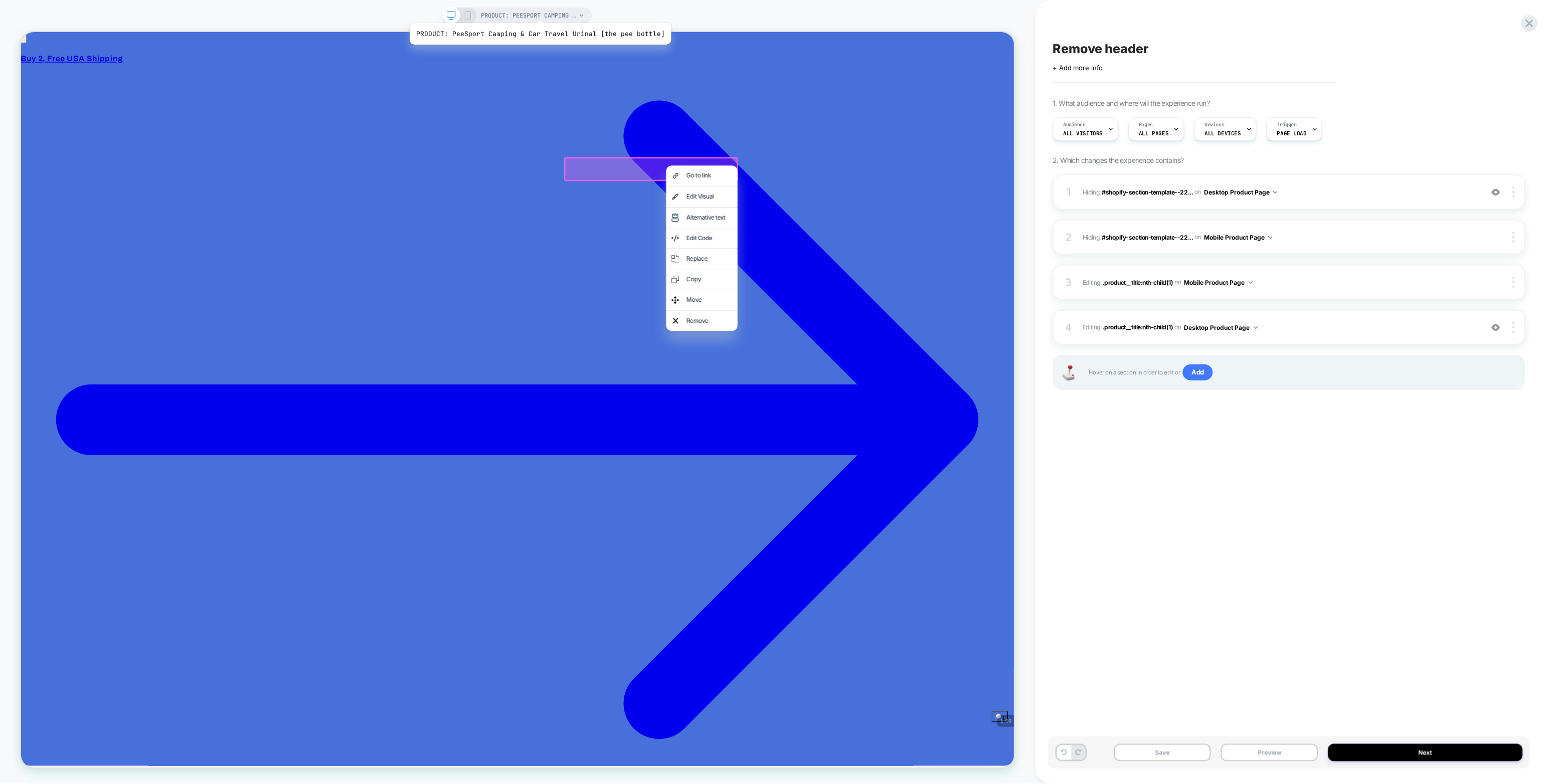
click at [538, 10] on span "PRODUCT: PeeSport Camping & Car Travel Urinal [the pee bottle]" at bounding box center [529, 15] width 95 height 16
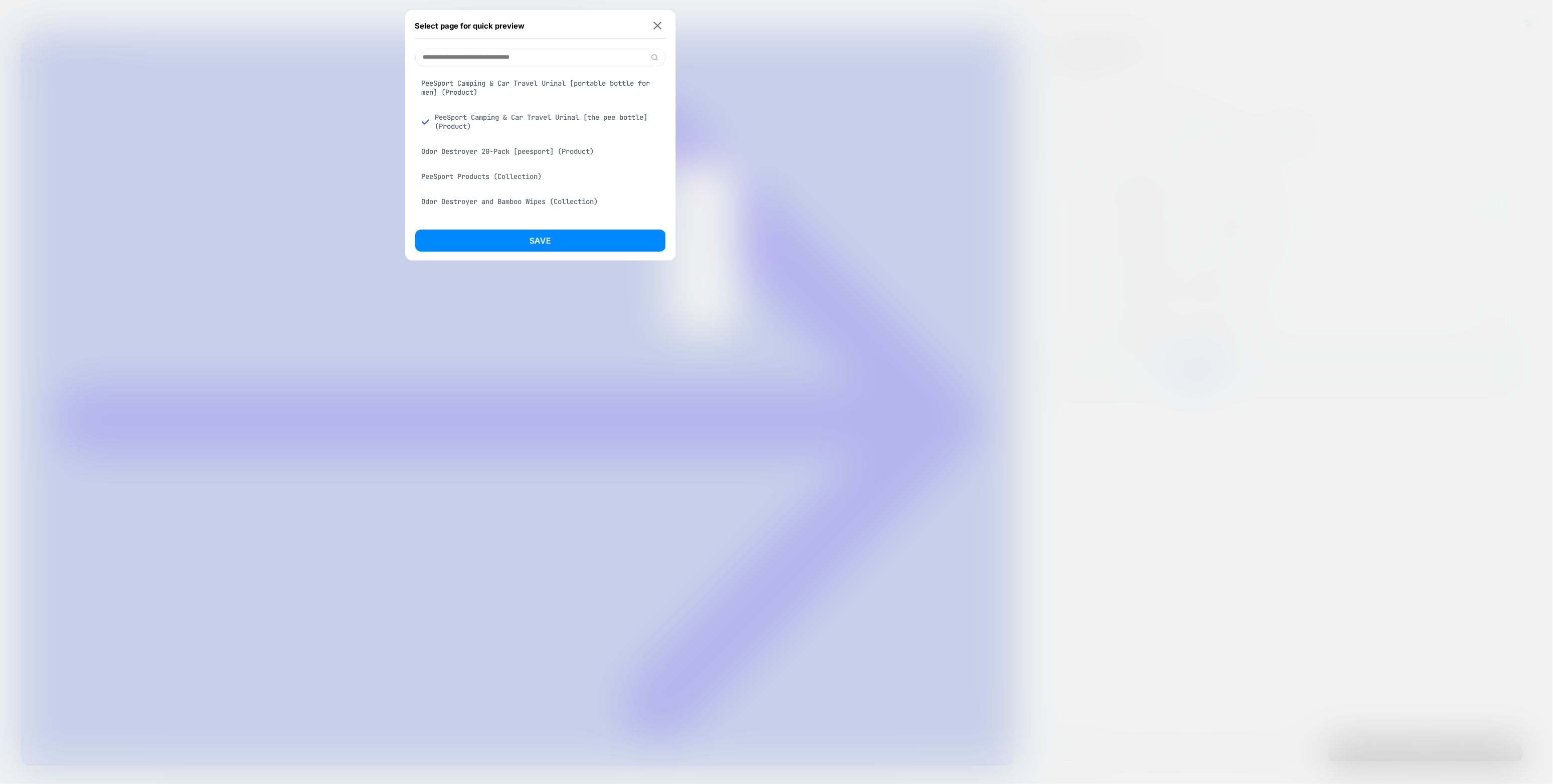
click at [552, 152] on div "Odor Destroyer 20-Pack [peesport] (Product)" at bounding box center [541, 151] width 251 height 19
click at [573, 240] on button "Save" at bounding box center [541, 240] width 251 height 22
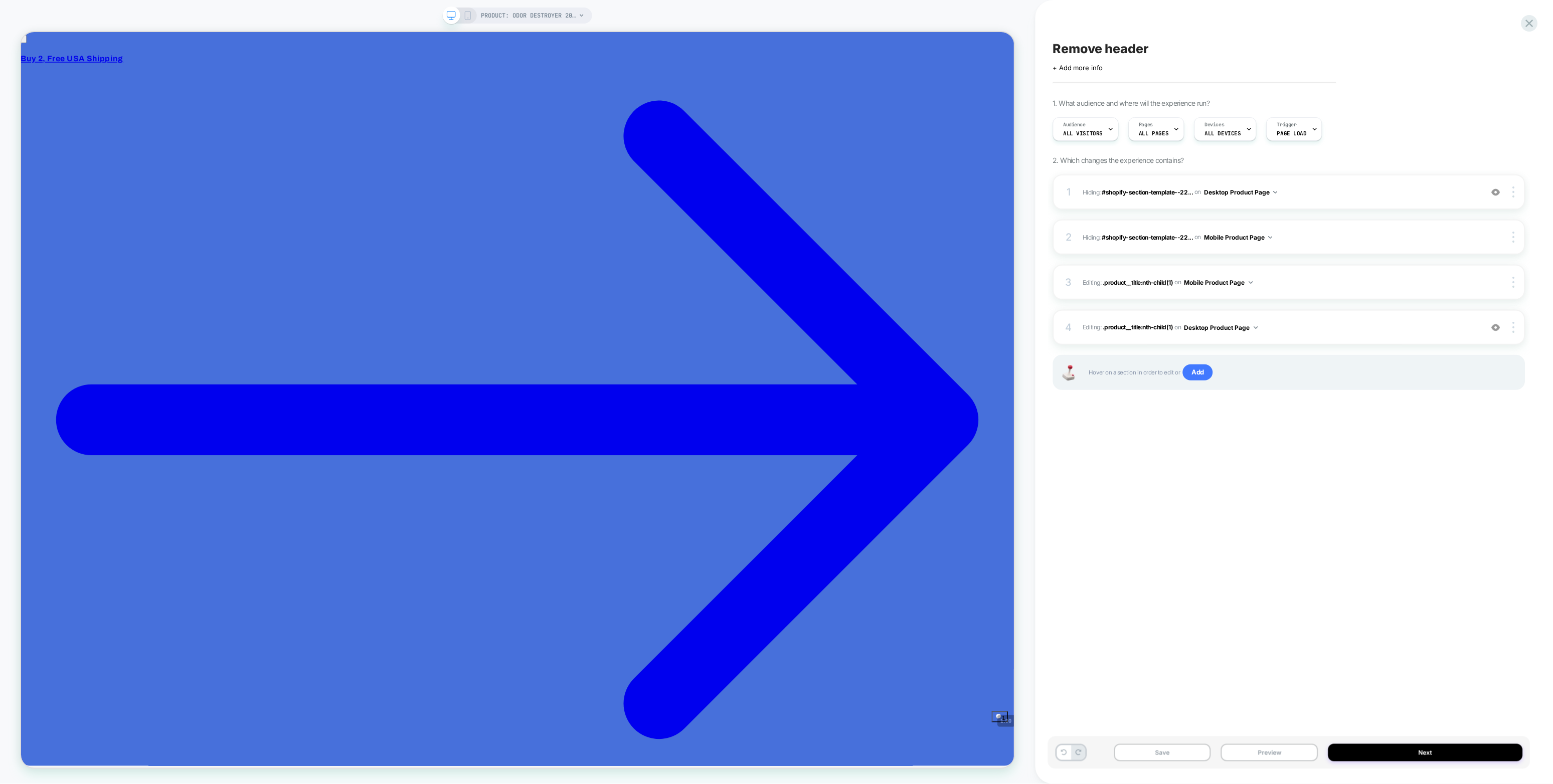
click at [493, 4] on div "PRODUCT: Odor Destroyer 20-Pack [peesport] PRODUCT: Odor Destroyer 20-Pack [pee…" at bounding box center [518, 392] width 1036 height 784
click at [502, 25] on div "PRODUCT: Odor Destroyer 20-Pack [peesport] PRODUCT: Odor Destroyer 20-Pack [pee…" at bounding box center [518, 392] width 1036 height 764
select select "**********"
click at [501, 11] on span "PRODUCT: Odor Destroyer 20-Pack [peesport]" at bounding box center [529, 15] width 95 height 16
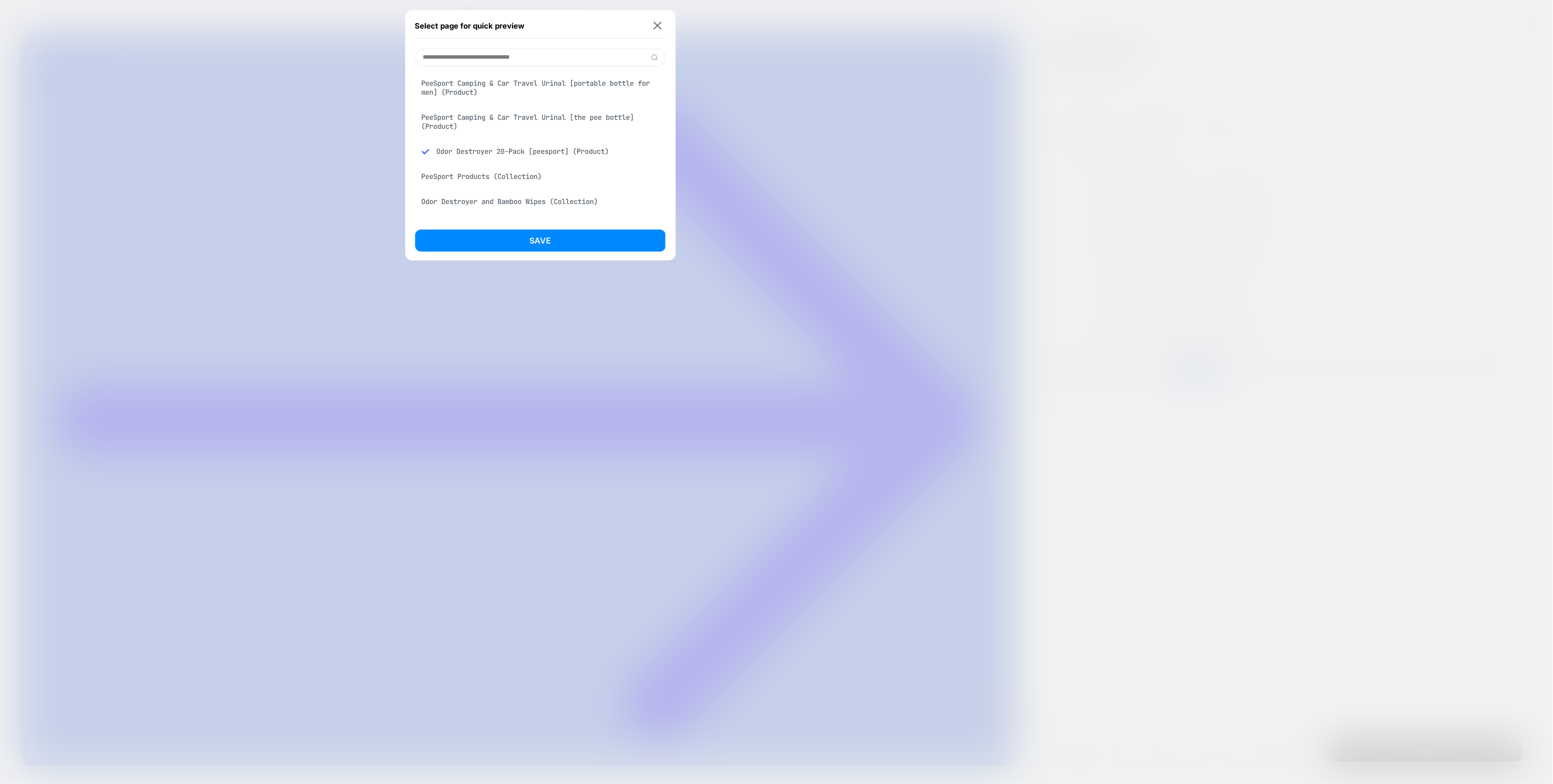
click at [511, 88] on div "PeeSport Camping & Car Travel Urinal [portable bottle for men] (Product)" at bounding box center [541, 87] width 251 height 28
click at [550, 226] on div "Select page for quick preview PeeSport Camping & Car Travel Urinal [portable bo…" at bounding box center [540, 136] width 271 height 251
click at [549, 234] on button "Save" at bounding box center [541, 240] width 251 height 22
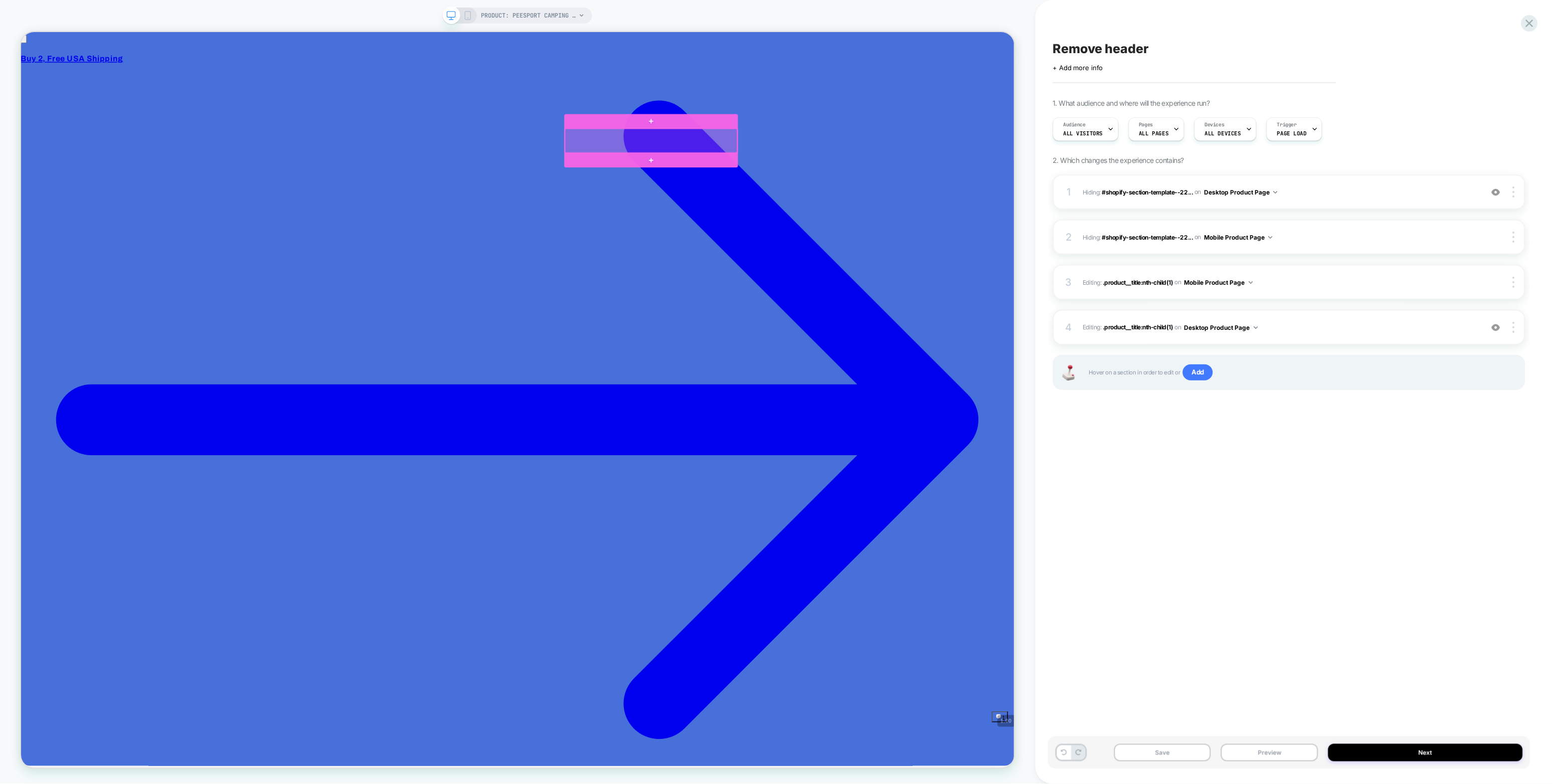
click at [789, 171] on div at bounding box center [861, 176] width 230 height 32
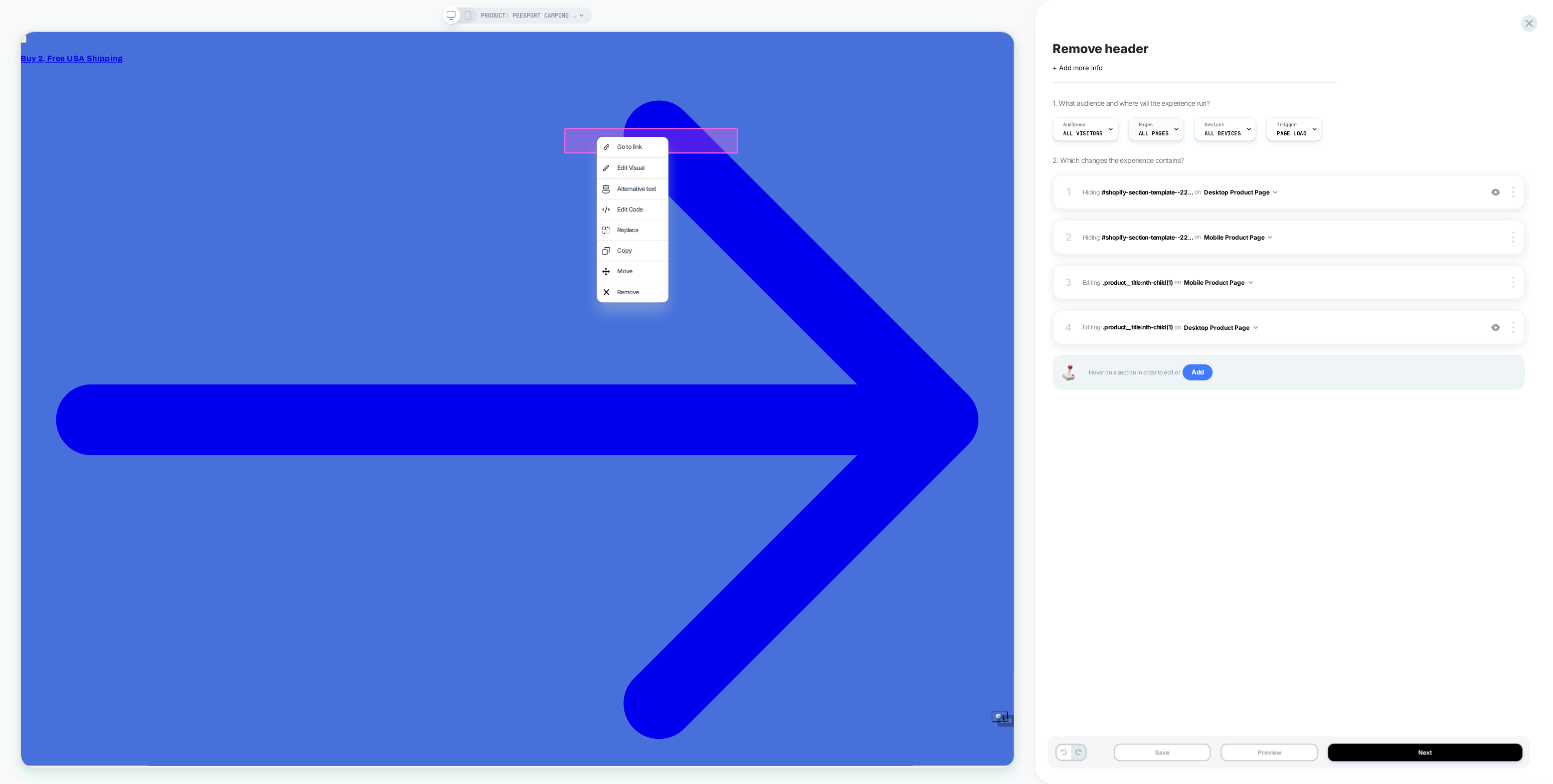
click at [931, 137] on div "Pages ALL PAGES" at bounding box center [1154, 128] width 49 height 22
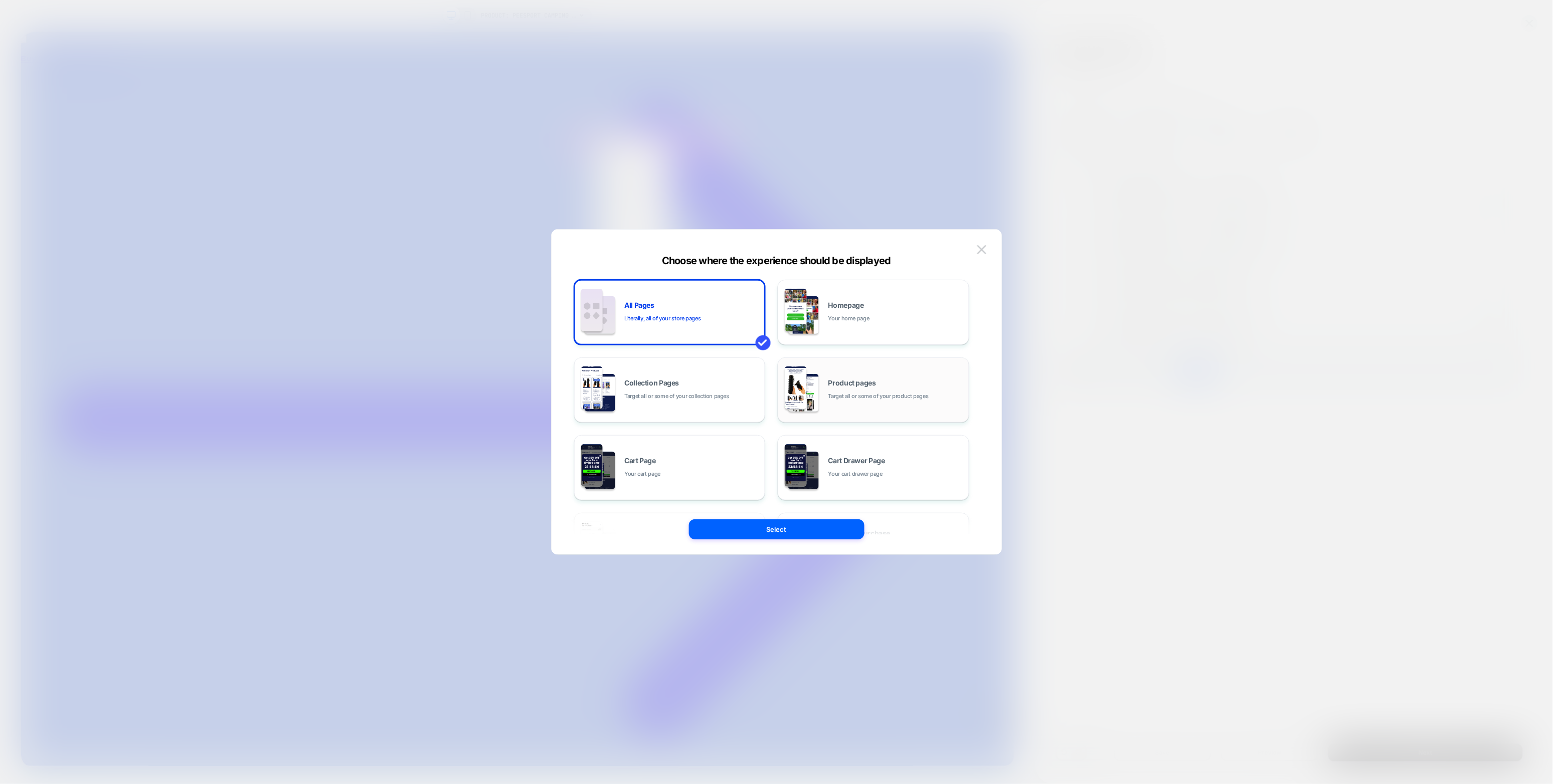
click at [820, 384] on div "Product pages Target all or some of your product pages" at bounding box center [873, 389] width 180 height 55
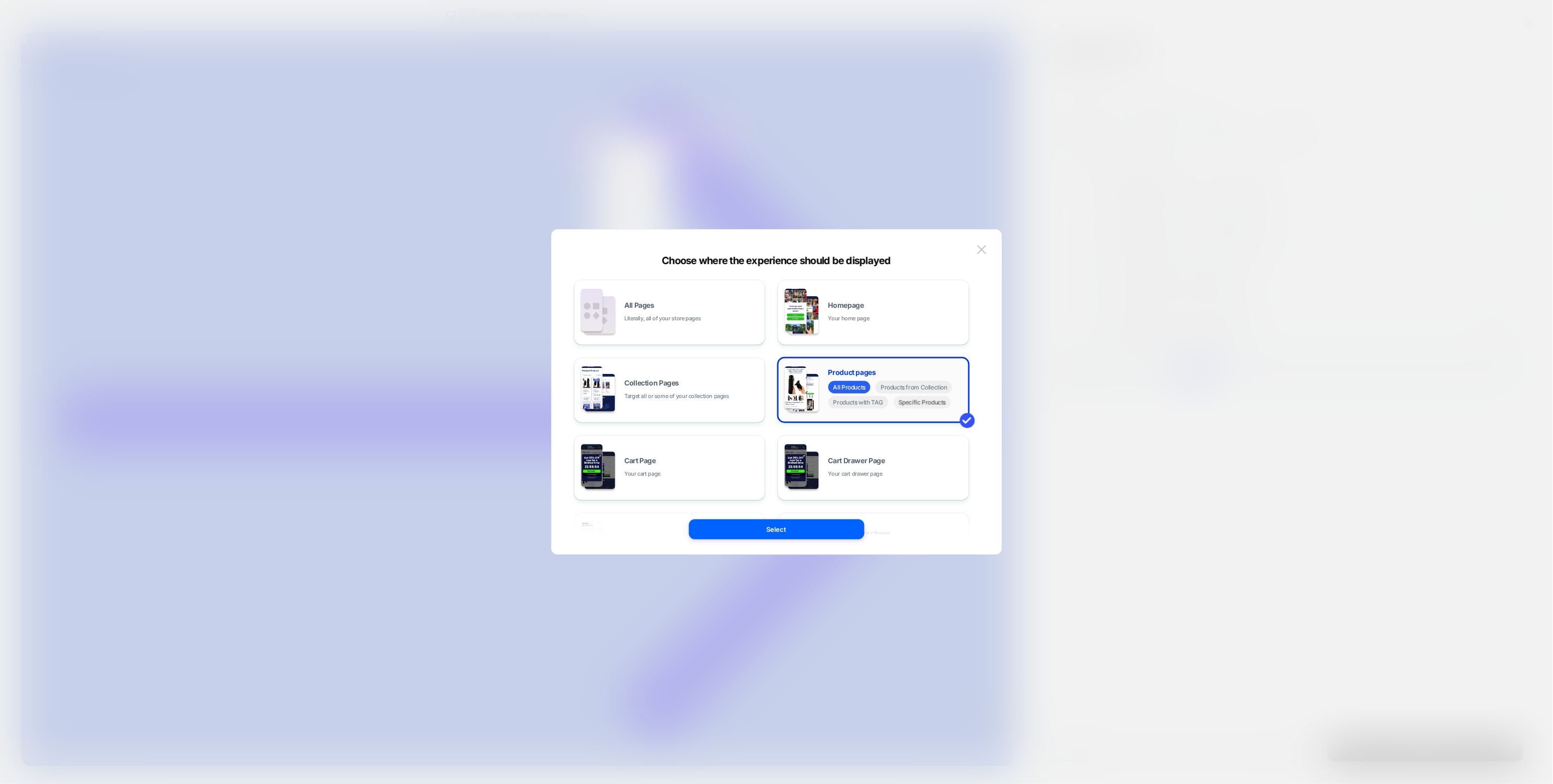
click at [916, 401] on span "Specific Products" at bounding box center [922, 402] width 58 height 13
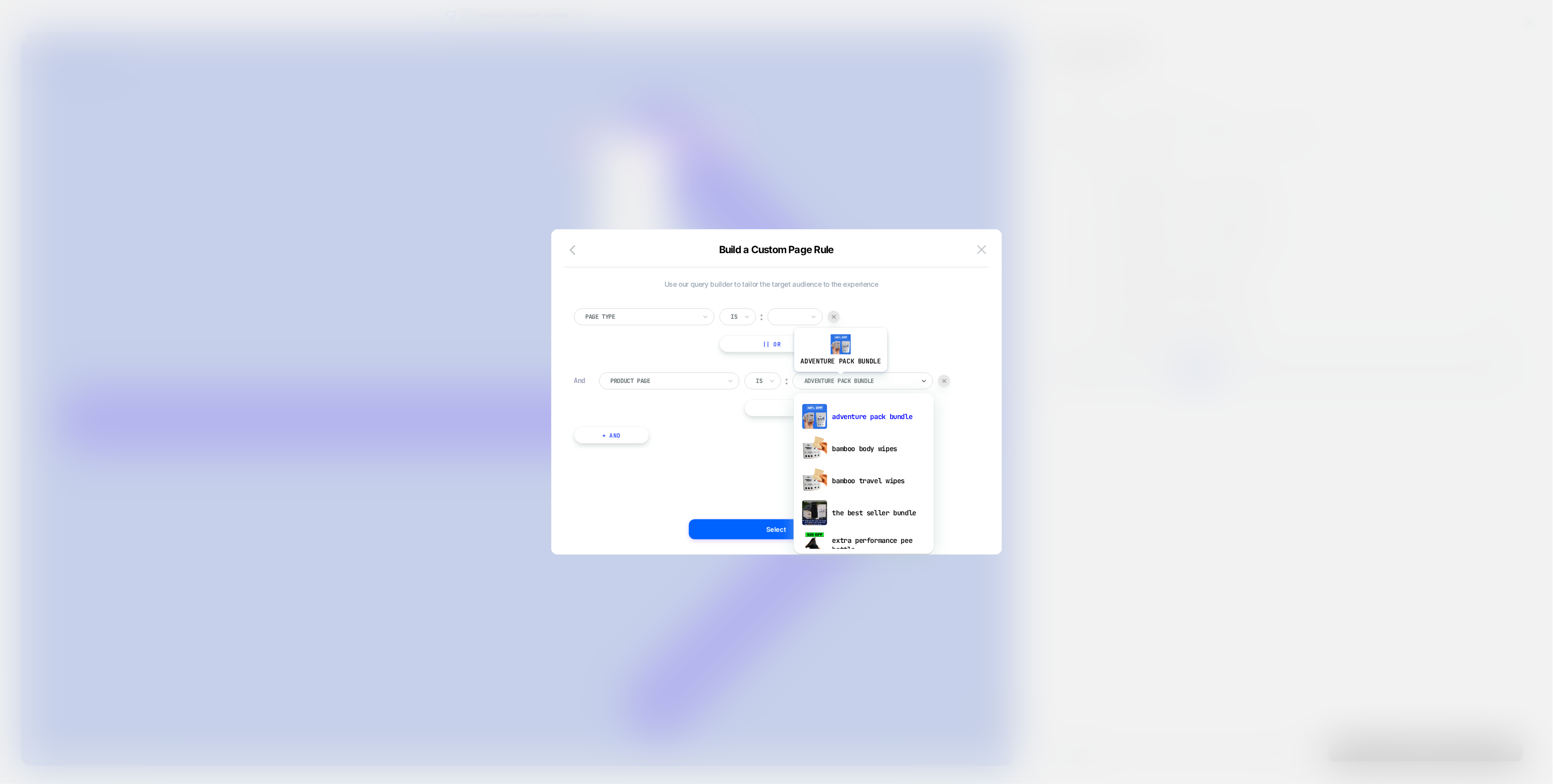
click at [840, 380] on div at bounding box center [859, 381] width 110 height 9
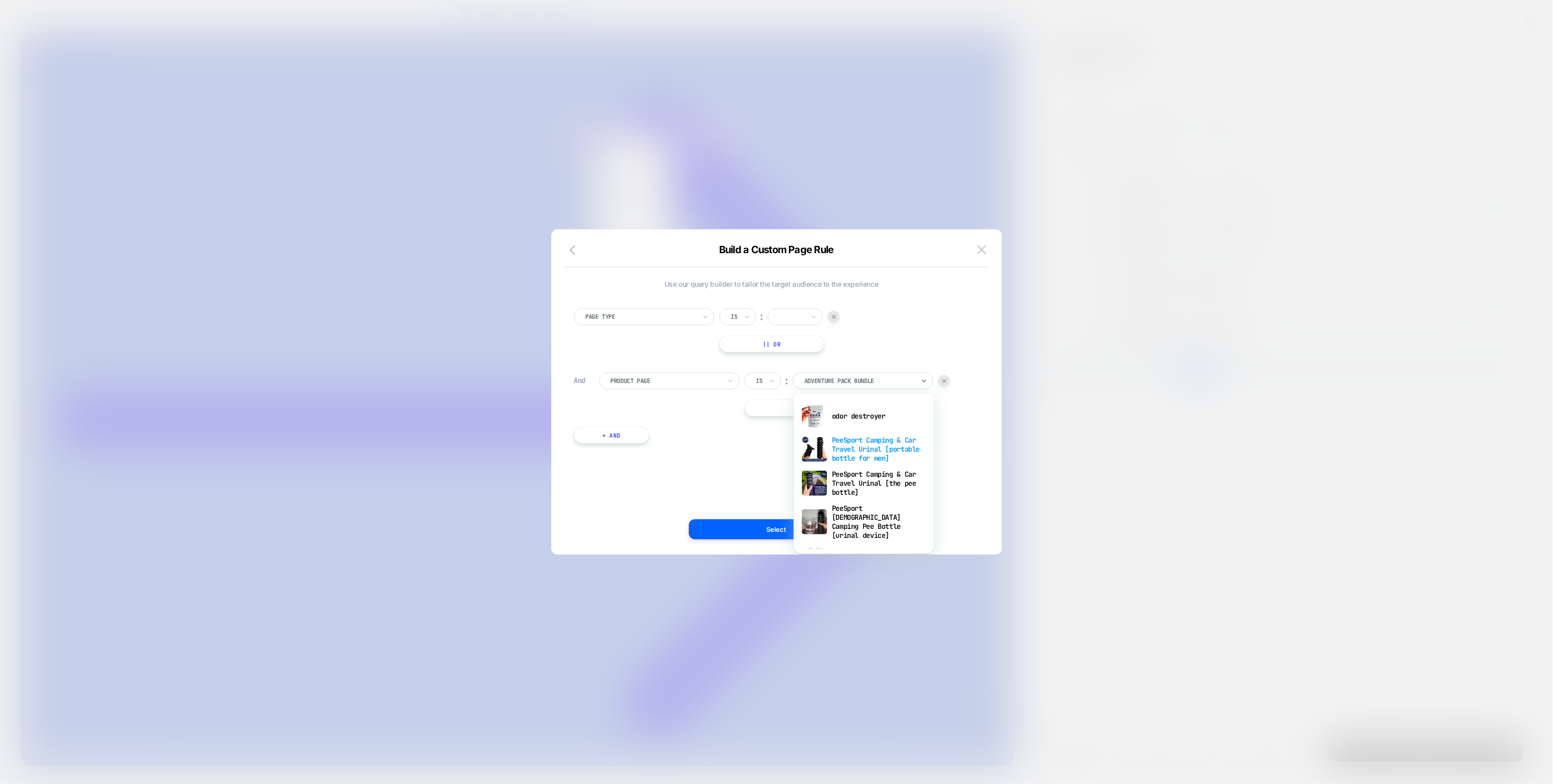
click at [865, 434] on div "PeeSport Camping & Car Travel Urinal [portable bottle for men]" at bounding box center [864, 449] width 130 height 34
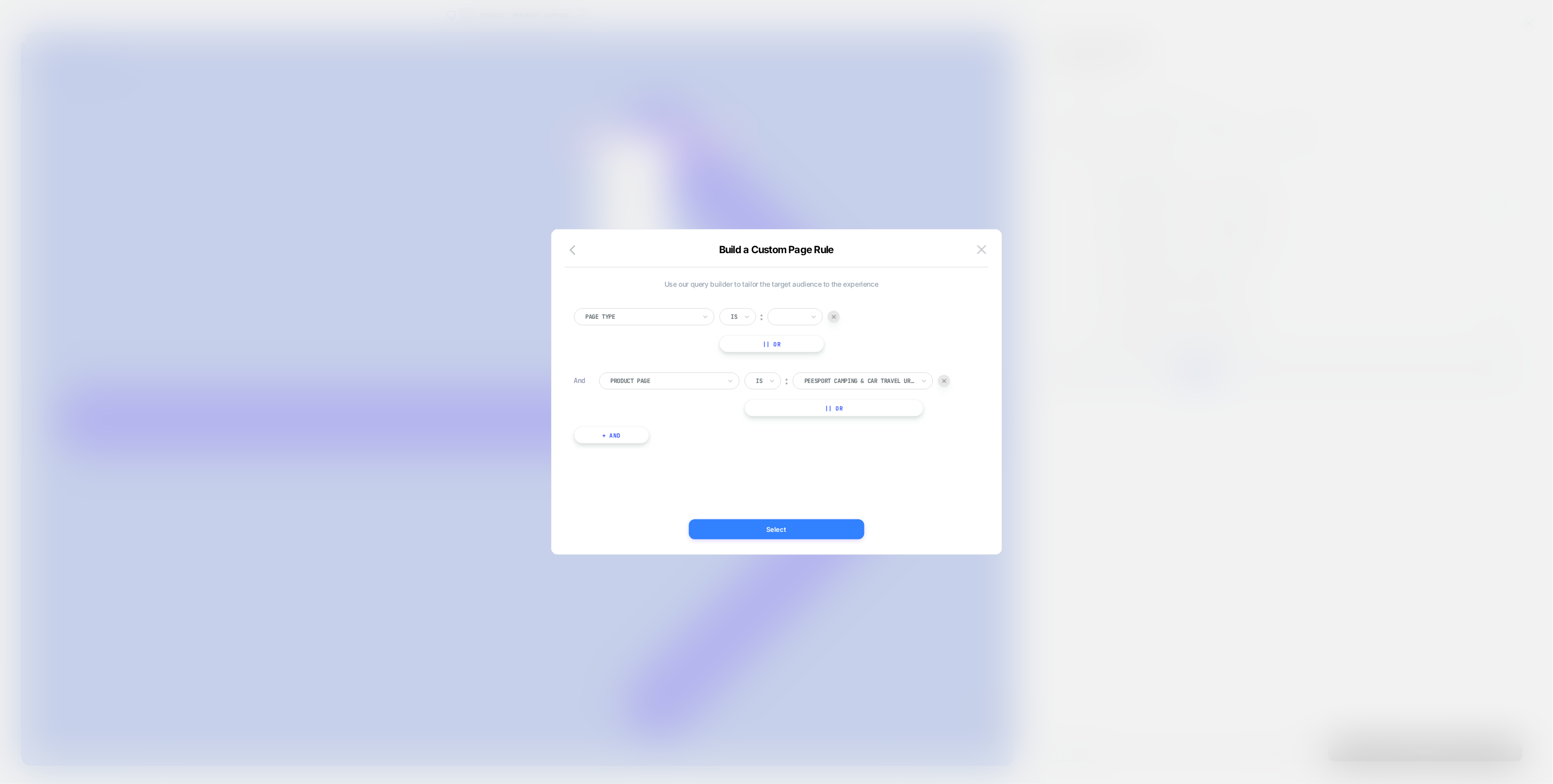
click at [820, 434] on button "Select" at bounding box center [776, 529] width 175 height 20
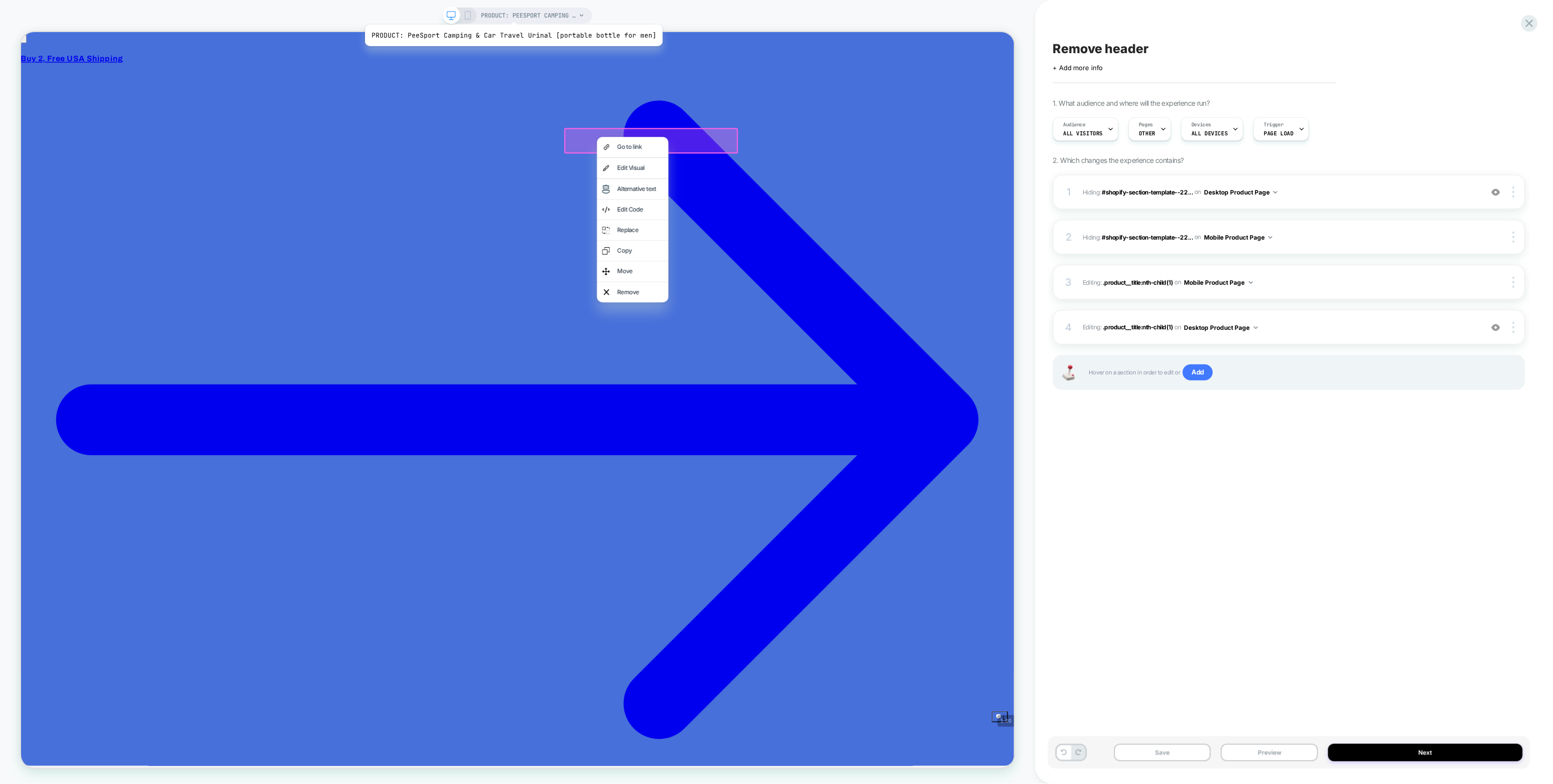
click at [510, 10] on span "PRODUCT: PeeSport Camping & Car Travel Urinal [portable bottle for men]" at bounding box center [529, 15] width 95 height 16
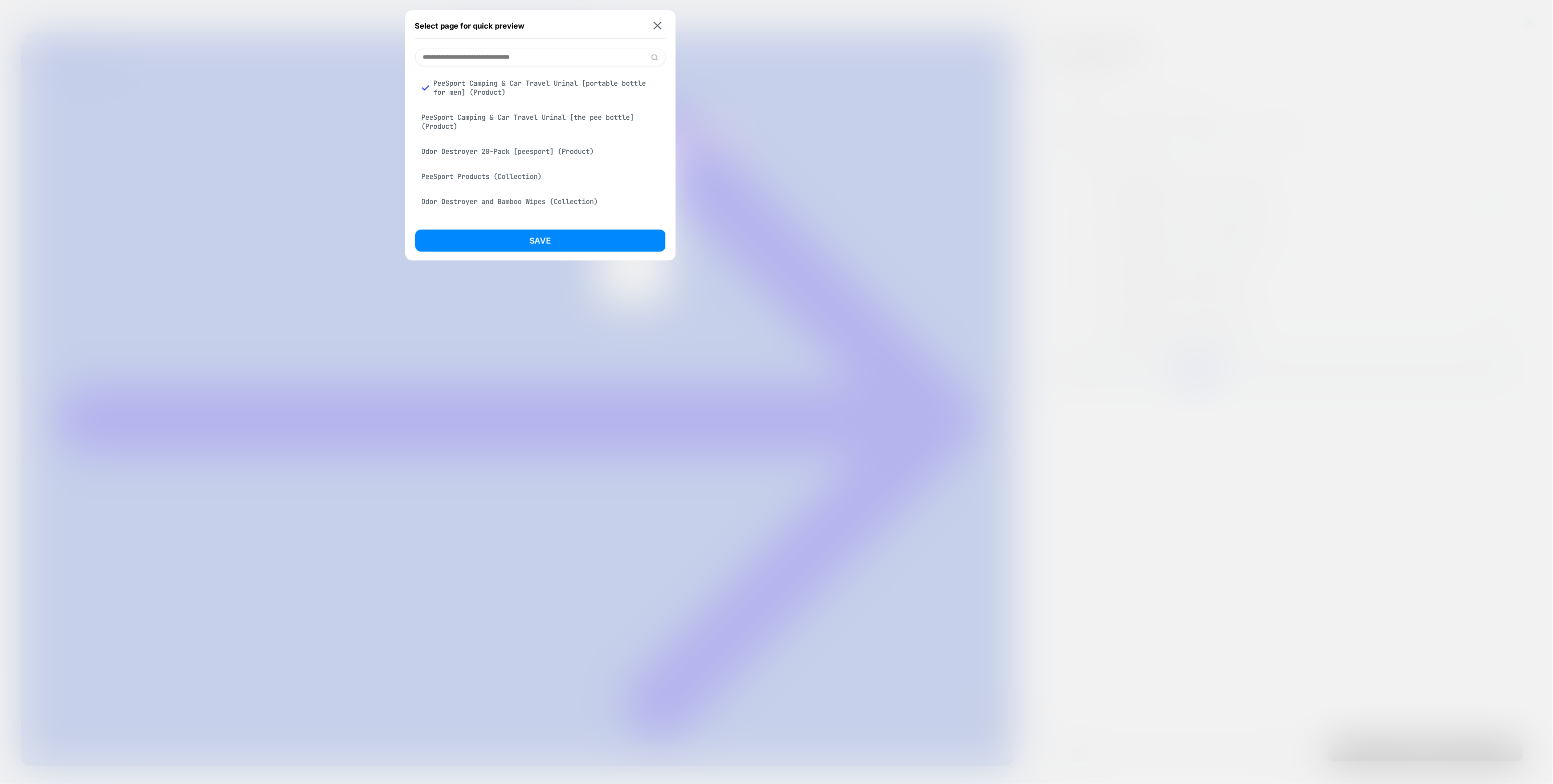
click at [503, 156] on div "Odor Destroyer 20-Pack [peesport] (Product)" at bounding box center [541, 151] width 251 height 19
click at [520, 233] on button "Save" at bounding box center [541, 240] width 251 height 22
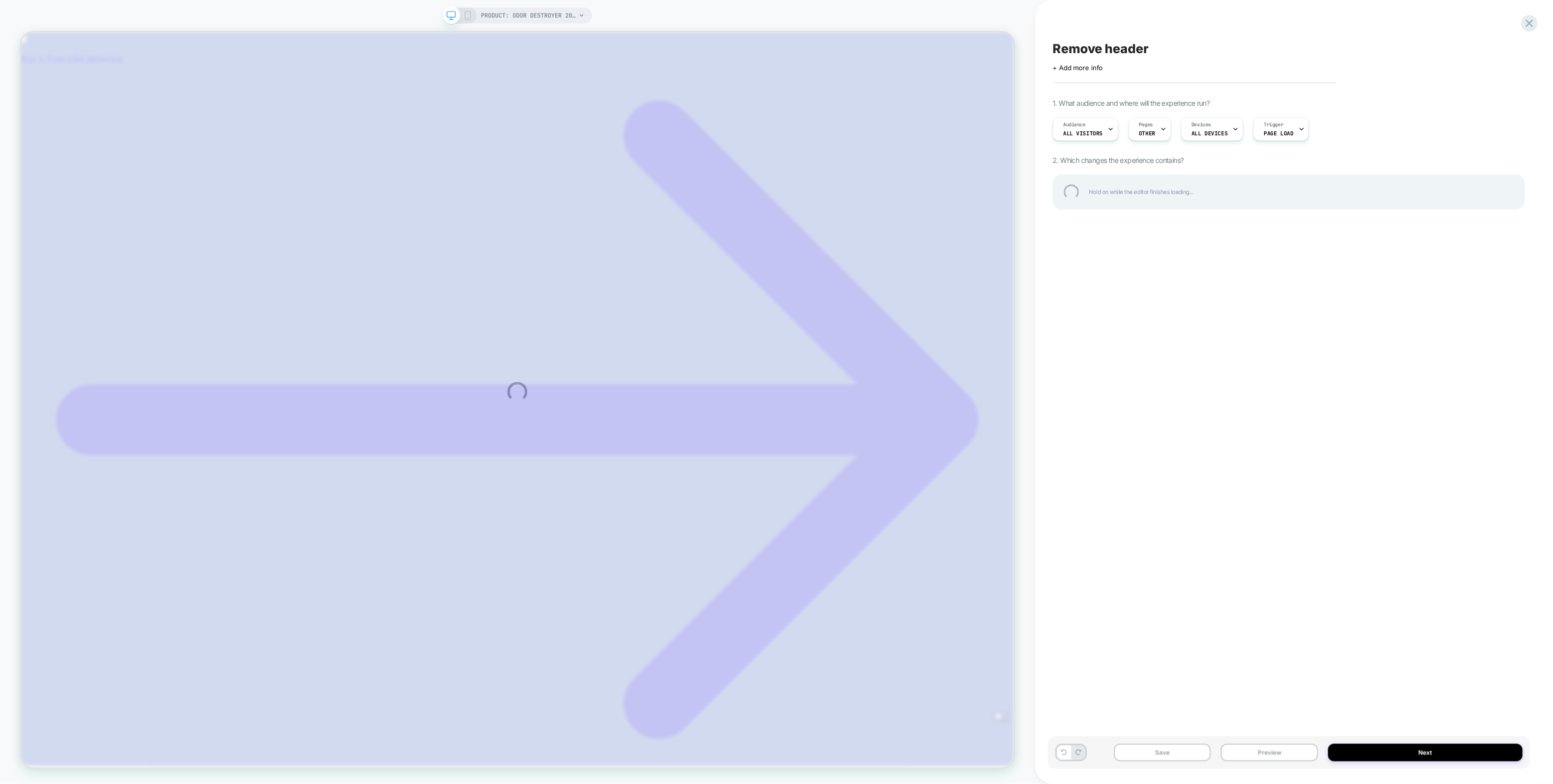
scroll to position [0, 0]
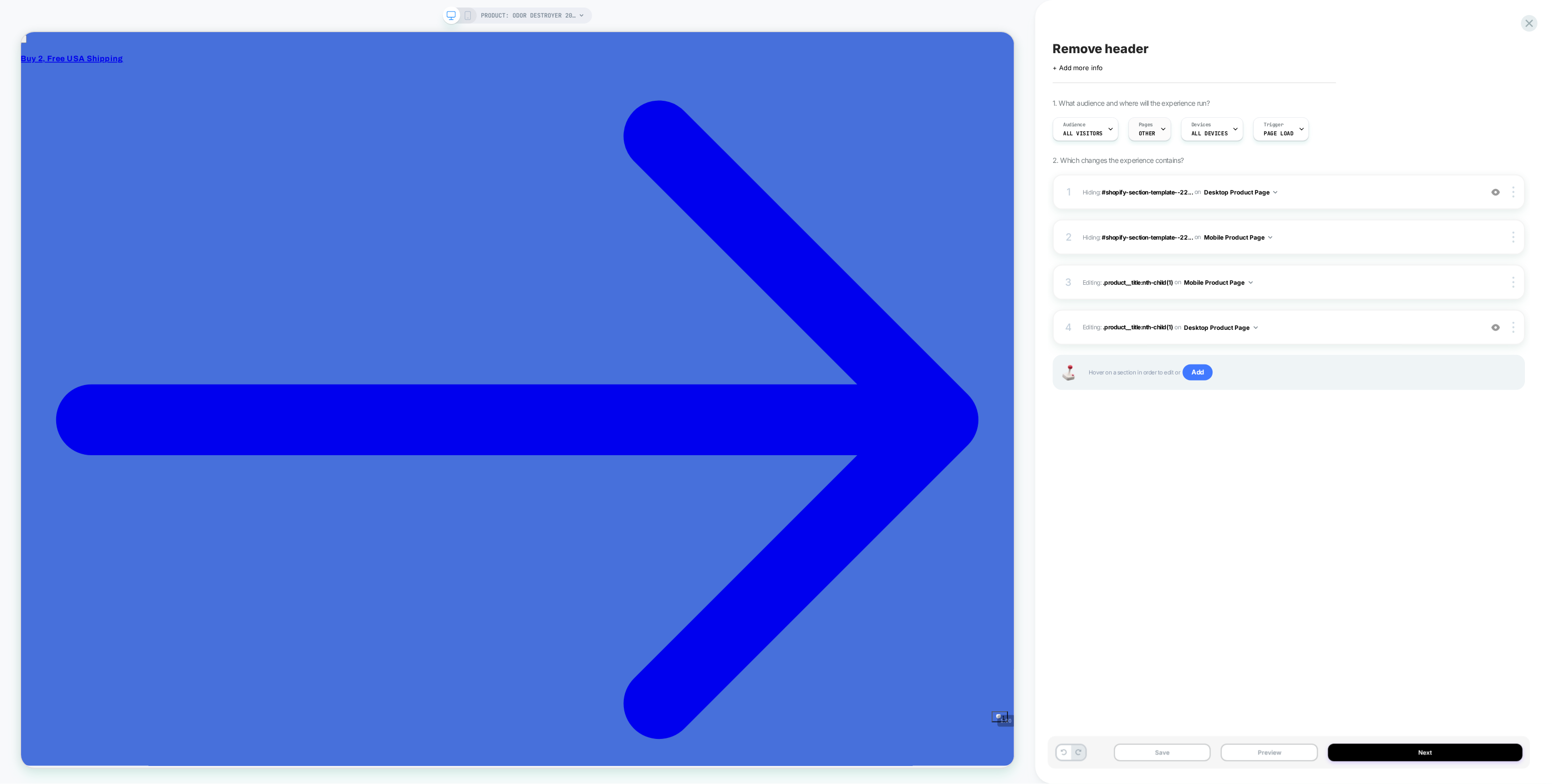
click at [931, 131] on div "Pages OTHER" at bounding box center [1147, 128] width 37 height 22
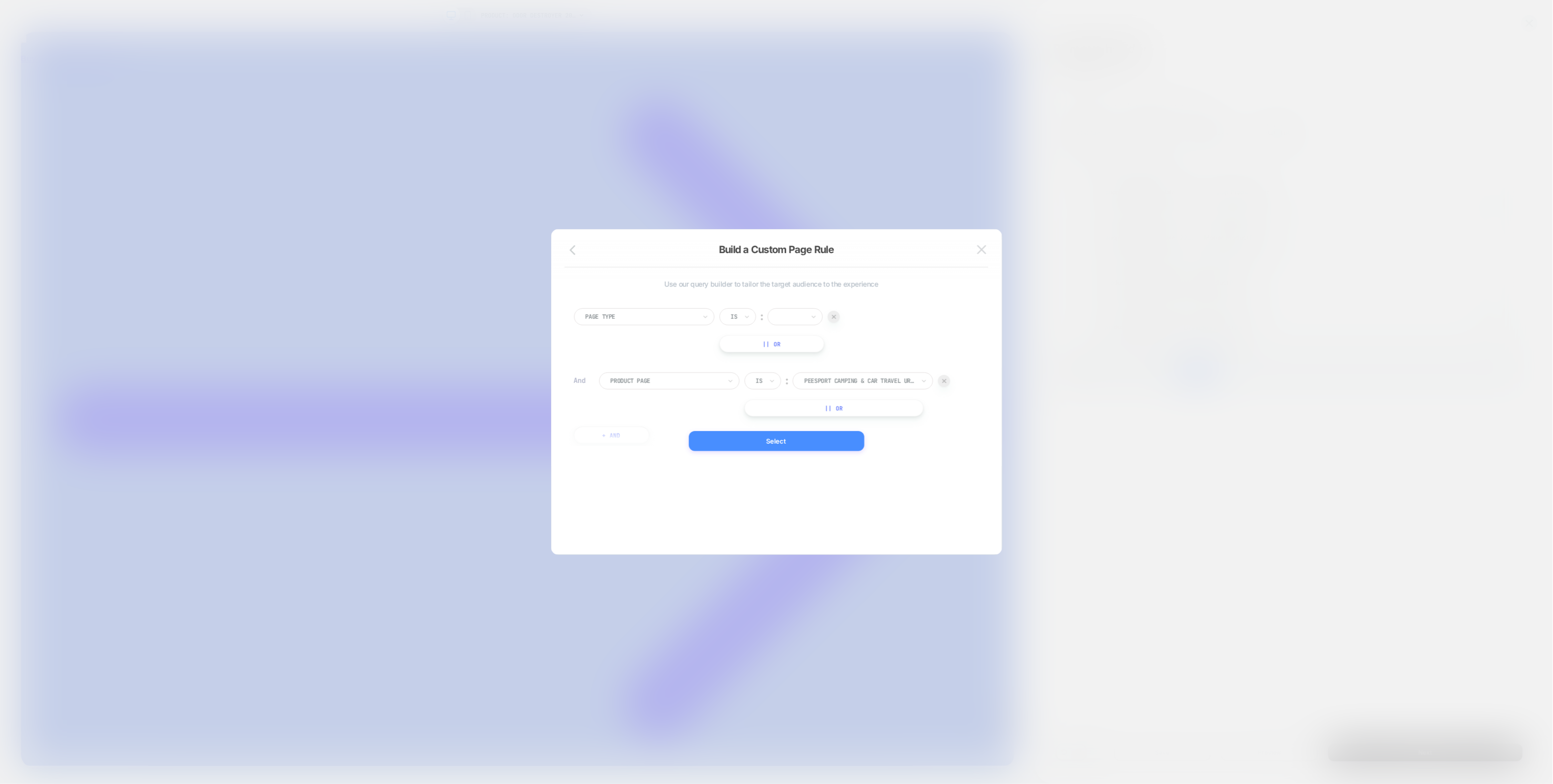
select select "**********"
click at [789, 315] on div at bounding box center [792, 316] width 25 height 9
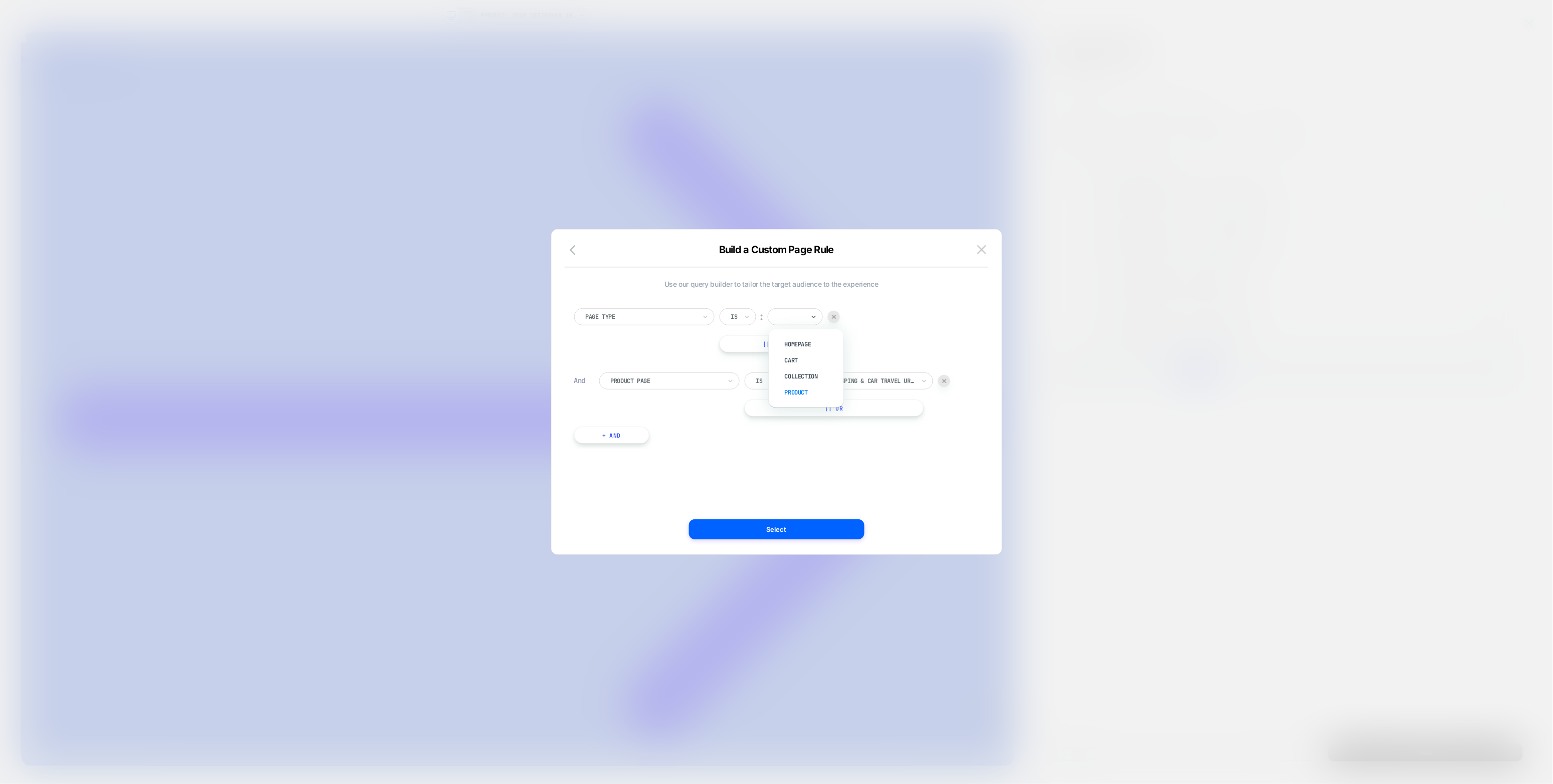
click at [801, 390] on div "Product" at bounding box center [811, 392] width 65 height 16
click at [776, 333] on div "Is ︰ Product || Or" at bounding box center [780, 330] width 121 height 44
click at [789, 343] on button "|| Or" at bounding box center [772, 343] width 106 height 17
click at [837, 338] on div at bounding box center [836, 344] width 12 height 12
click at [776, 434] on button "Select" at bounding box center [776, 529] width 175 height 20
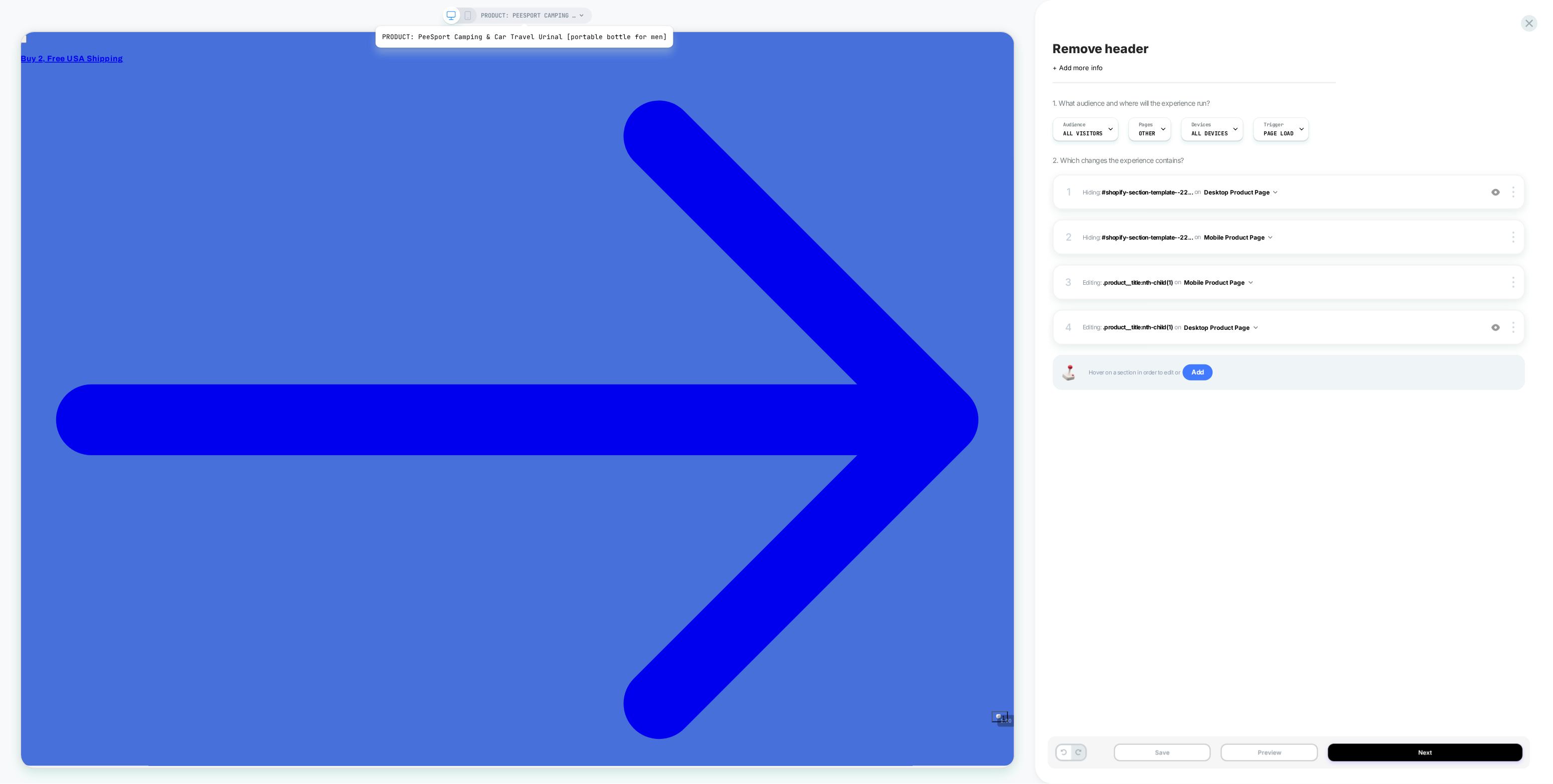
click at [521, 13] on span "PRODUCT: PeeSport Camping & Car Travel Urinal [portable bottle for men]" at bounding box center [529, 15] width 95 height 16
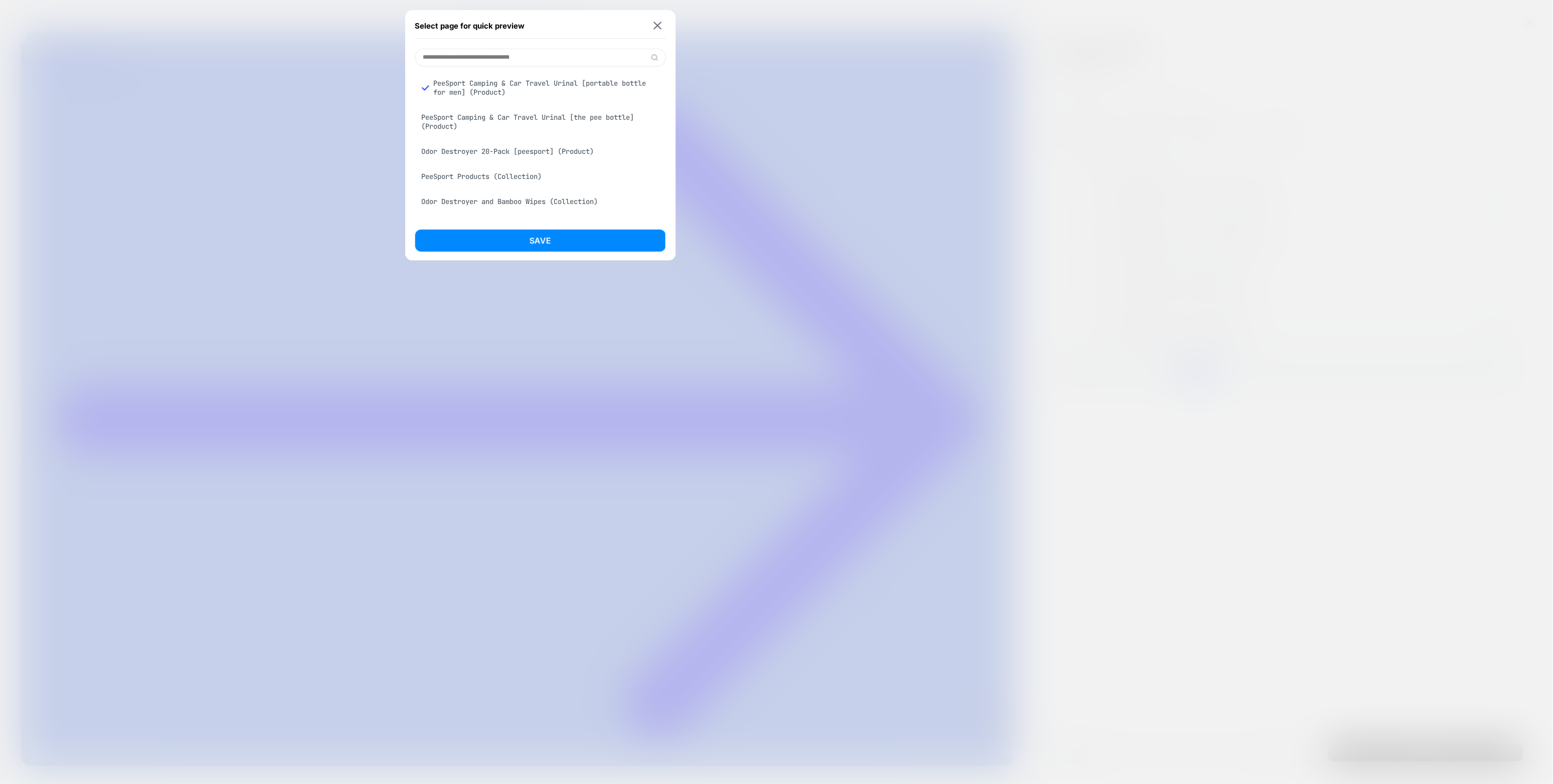
click at [511, 154] on div "Odor Destroyer 20-Pack [peesport] (Product)" at bounding box center [541, 151] width 251 height 19
click at [534, 240] on button "Save" at bounding box center [541, 240] width 251 height 22
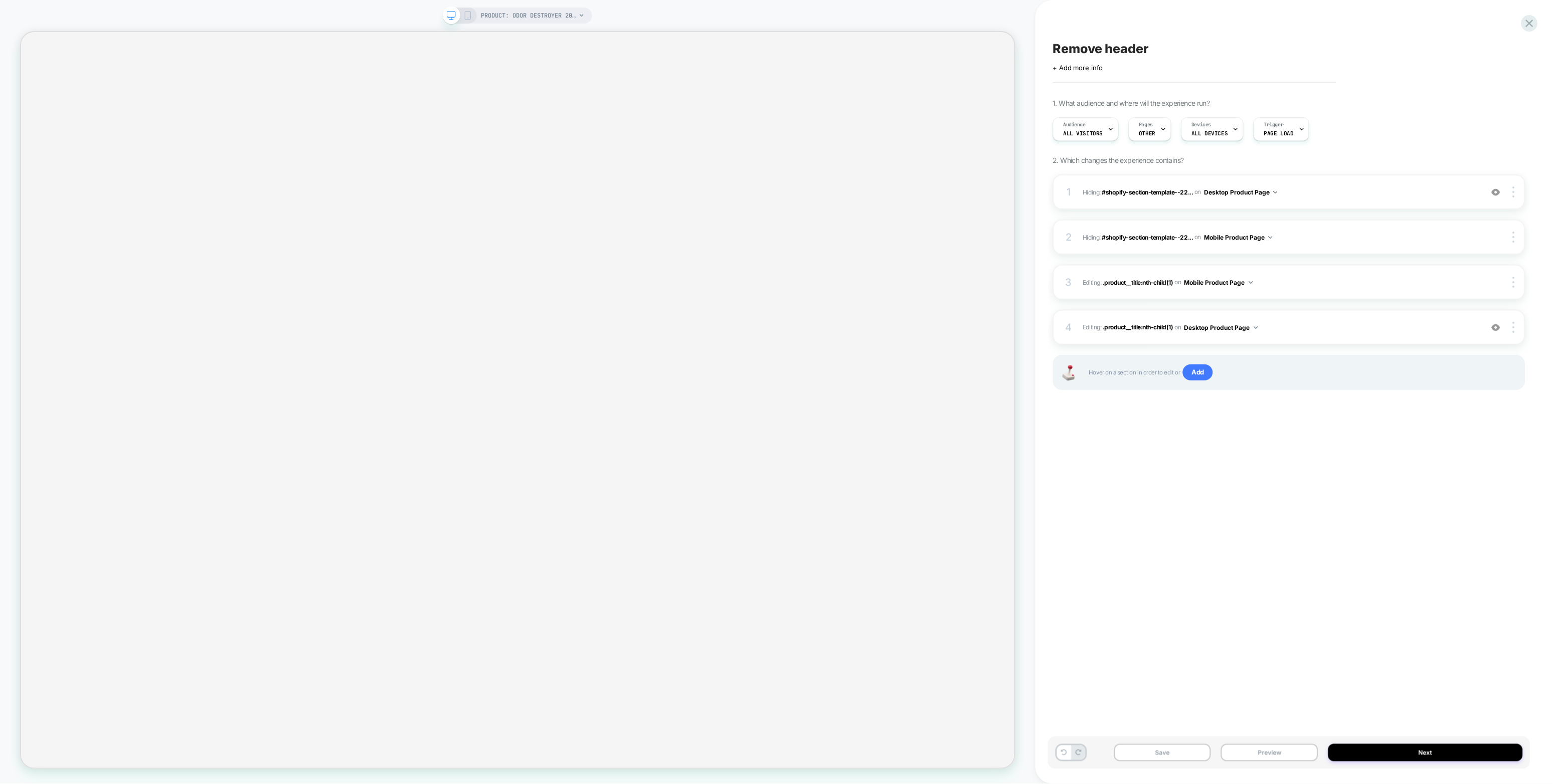
select select "**********"
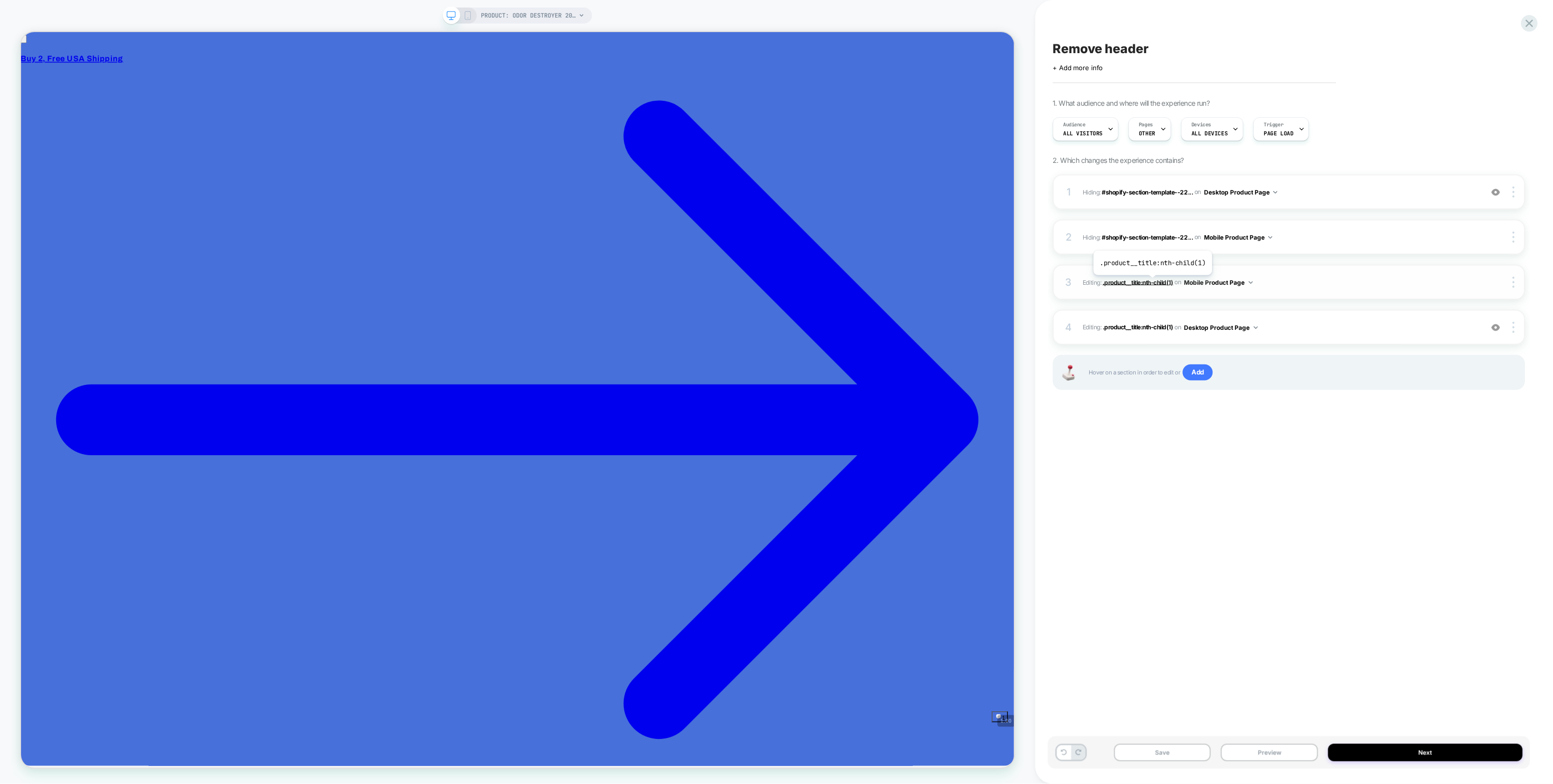
click at [931, 283] on span ".product__title:nth-child(1)" at bounding box center [1138, 282] width 71 height 7
click at [931, 434] on button "Next" at bounding box center [1425, 752] width 195 height 17
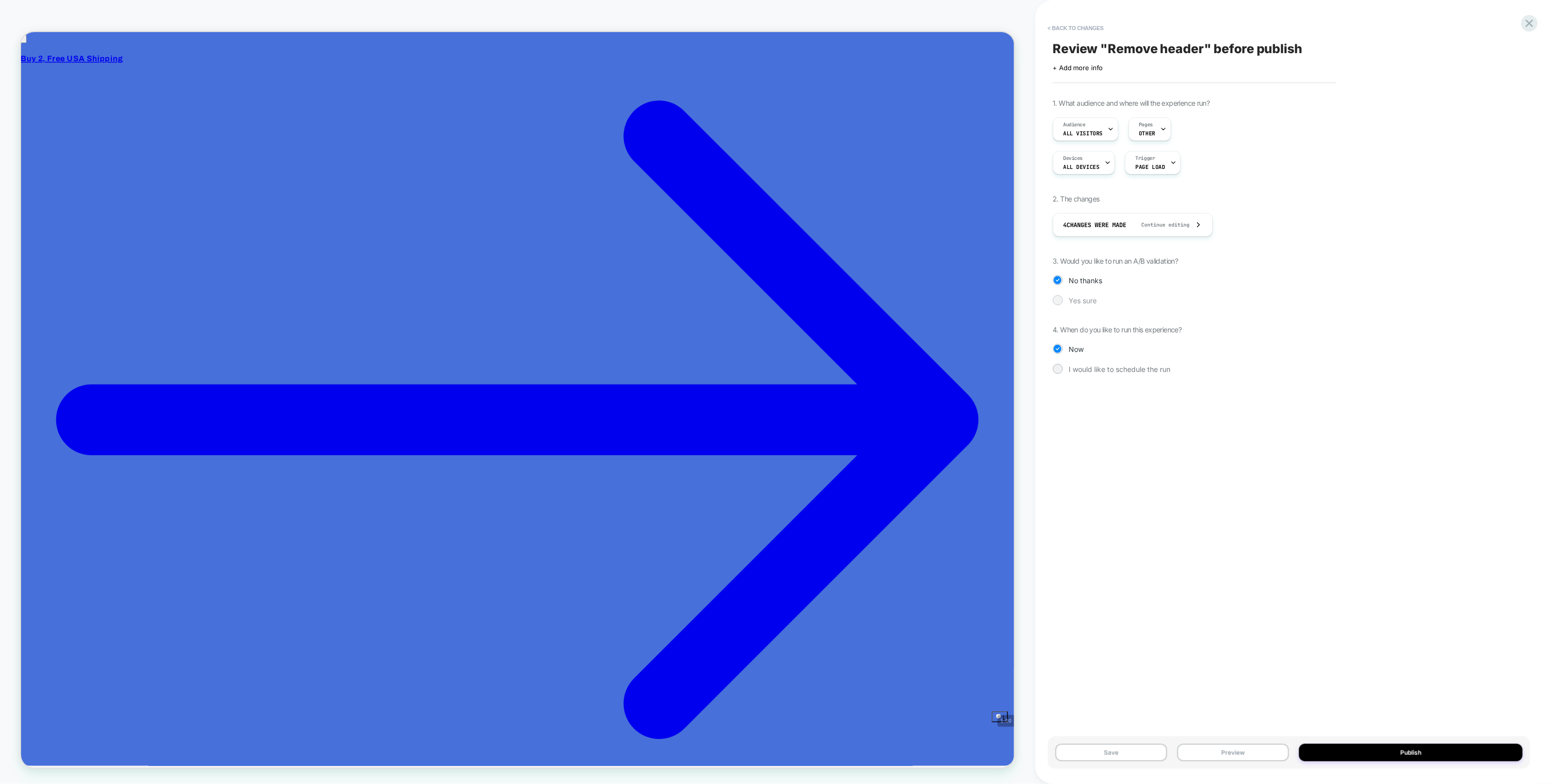
click at [931, 298] on div "Yes sure" at bounding box center [1290, 300] width 473 height 10
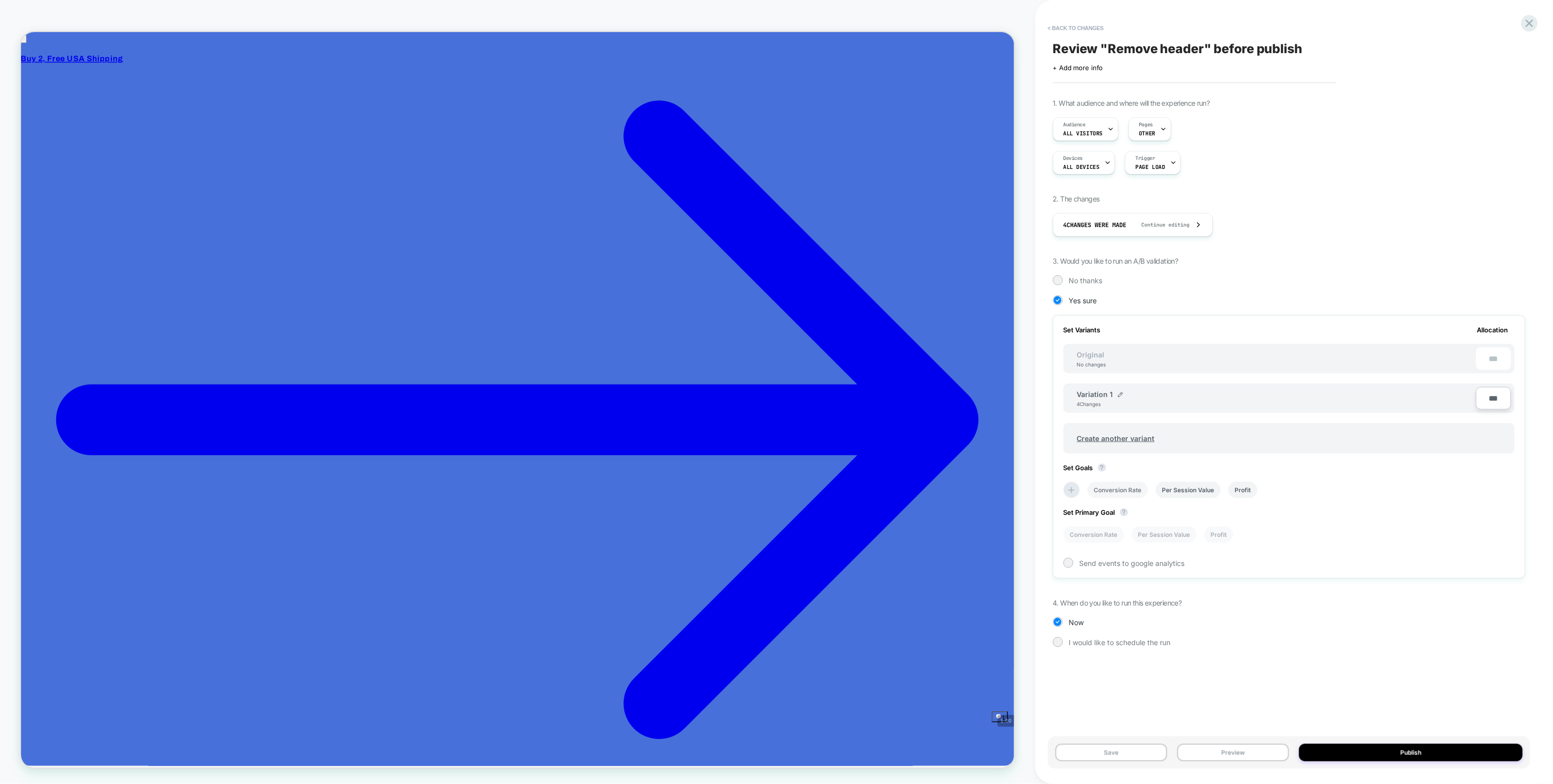
click at [931, 434] on li "Conversion Rate" at bounding box center [1118, 489] width 61 height 16
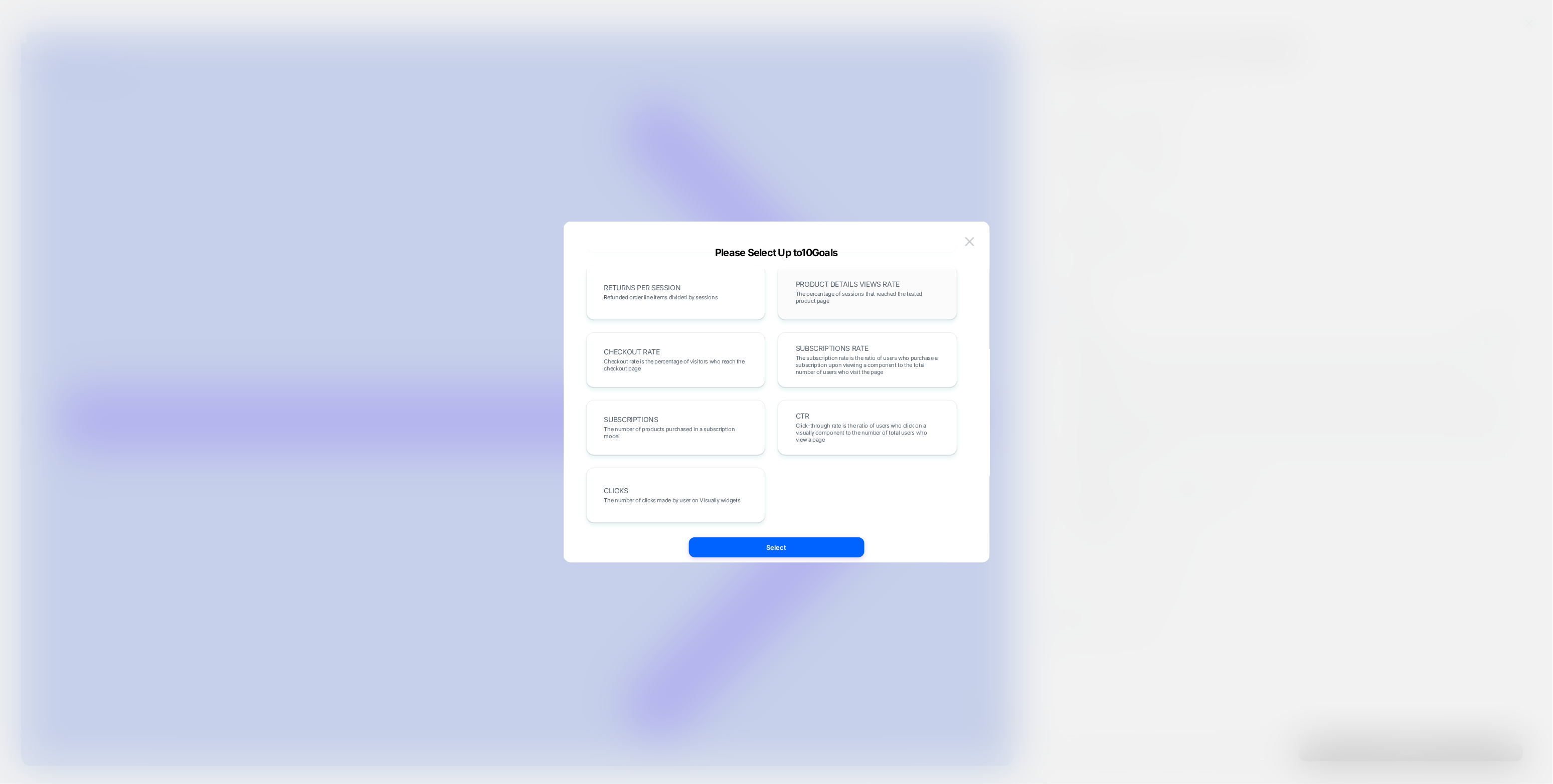
scroll to position [120, 0]
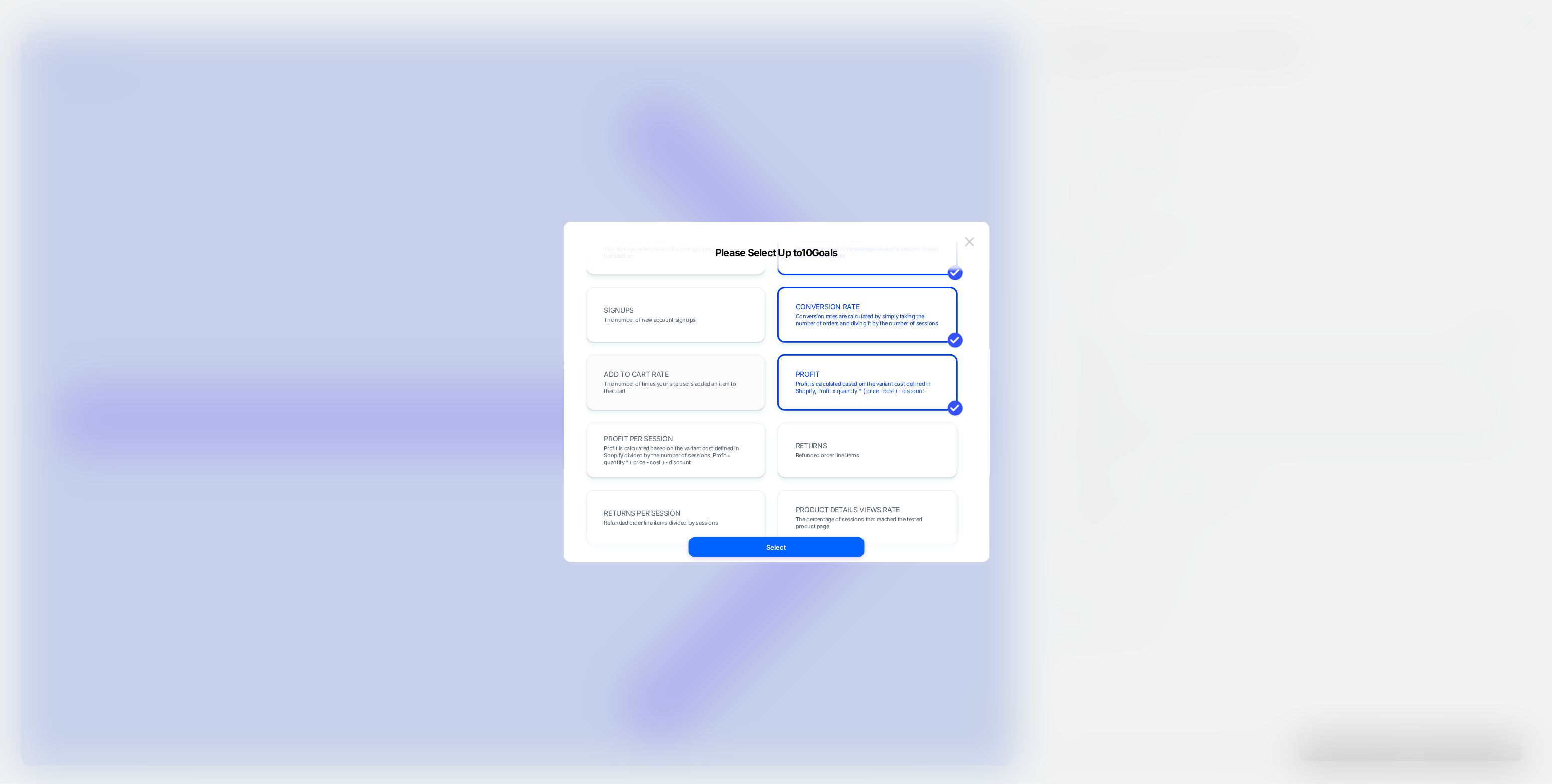
click at [681, 389] on span "The number of times your site users added an item to their cart" at bounding box center [676, 387] width 143 height 14
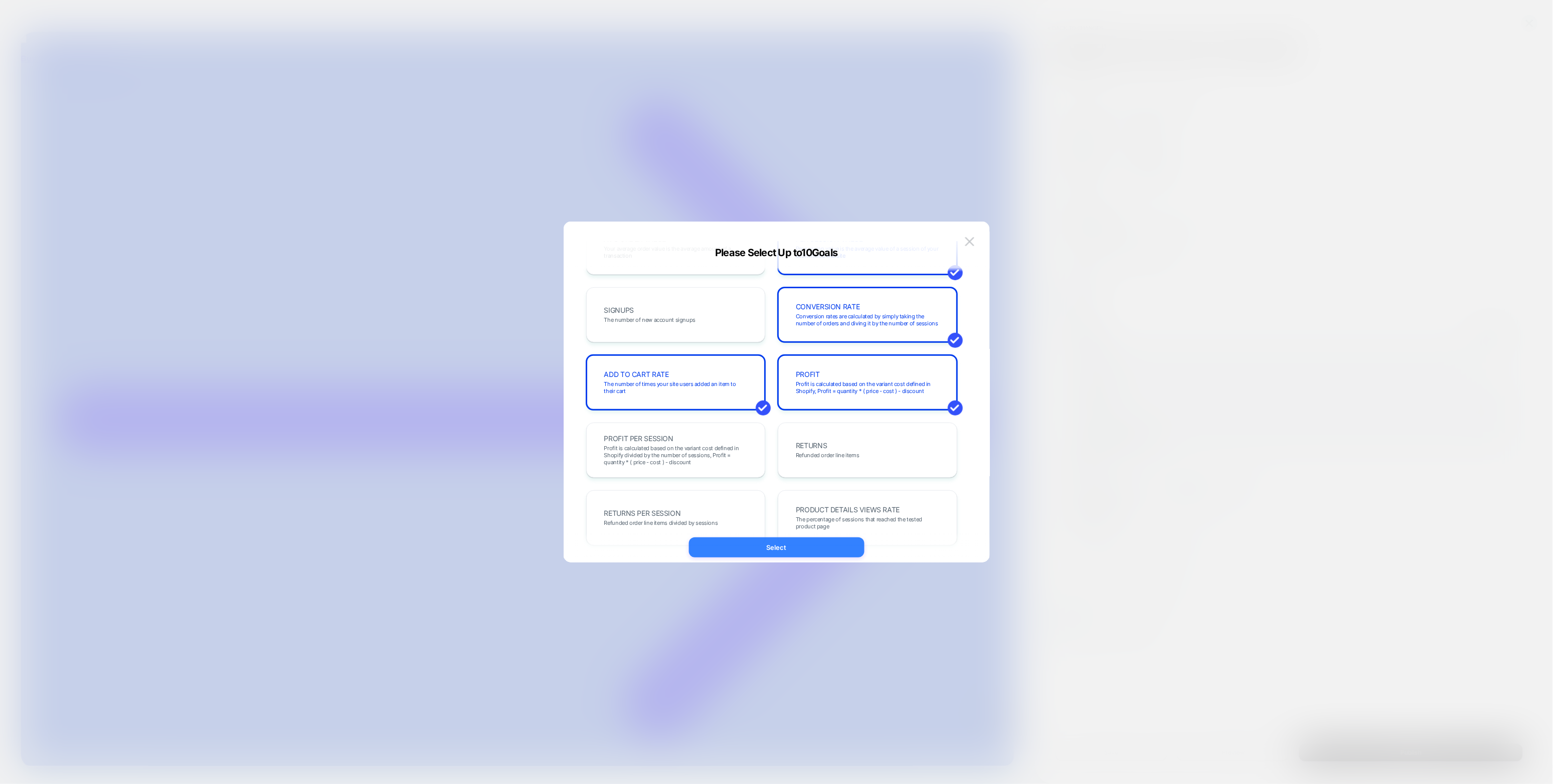
click at [770, 434] on button "Select" at bounding box center [776, 547] width 175 height 20
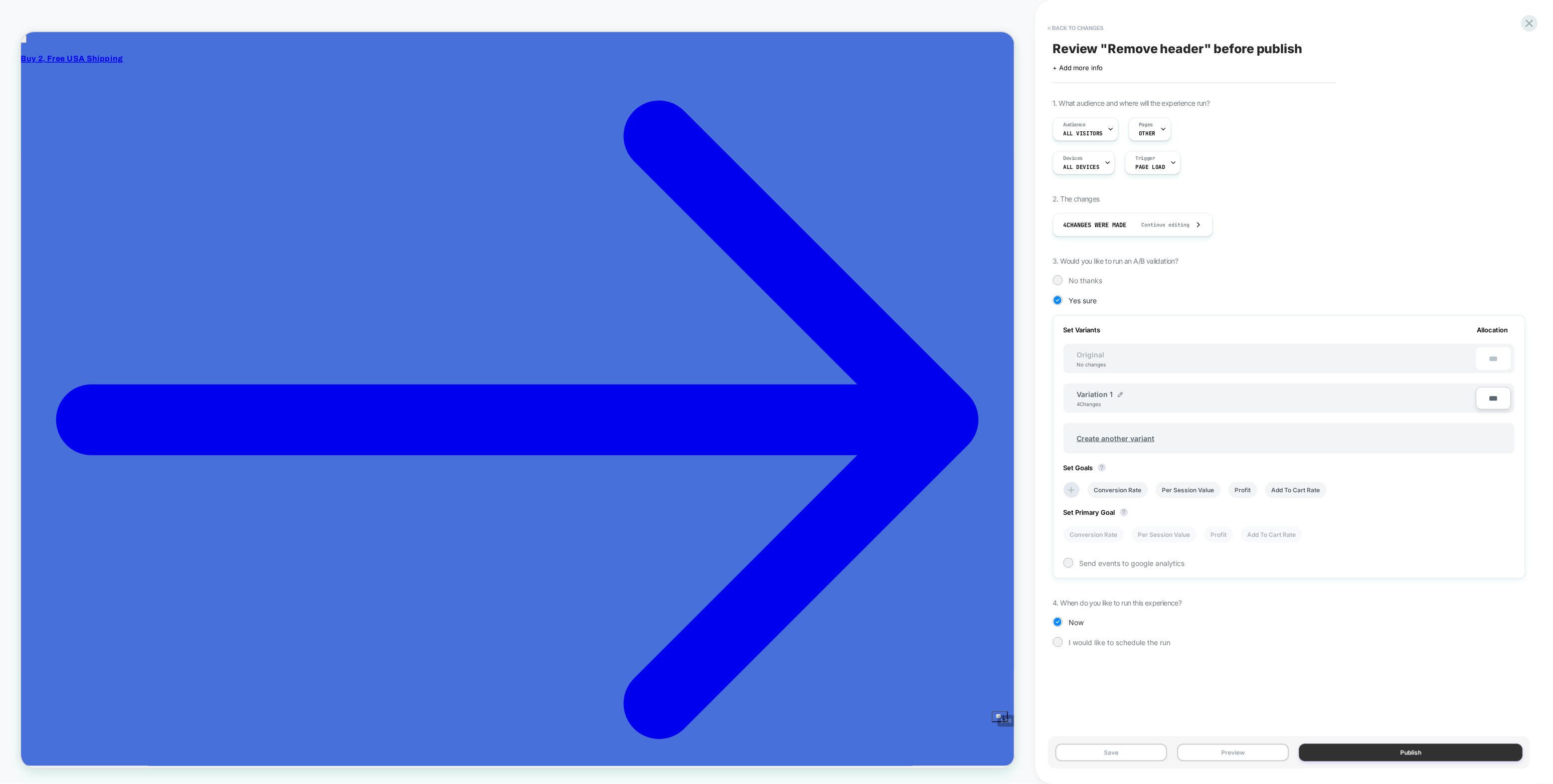
click at [931, 434] on button "Publish" at bounding box center [1411, 752] width 224 height 17
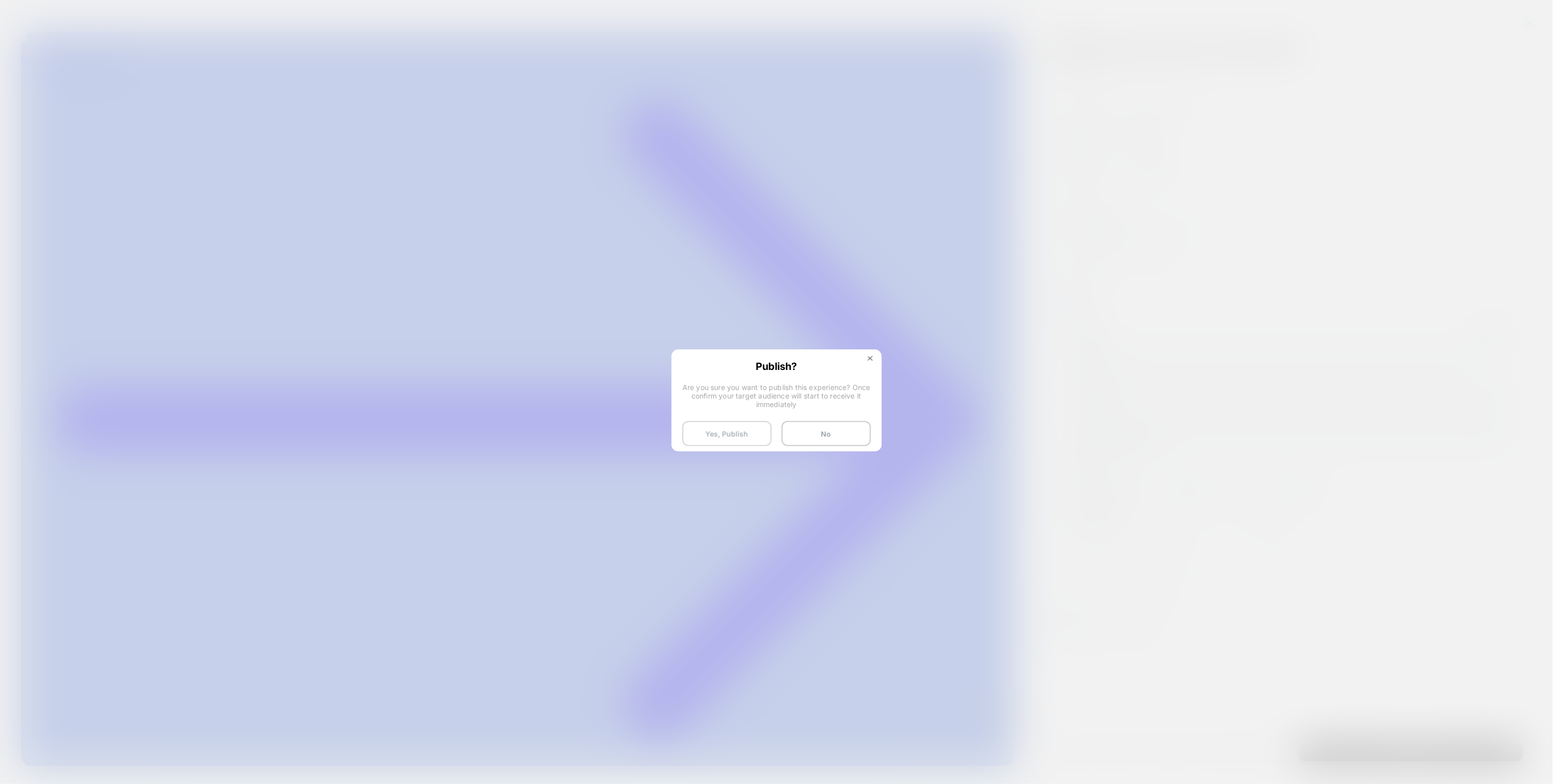
click at [740, 428] on button "Yes, Publish" at bounding box center [727, 434] width 89 height 25
